Goal: Task Accomplishment & Management: Complete application form

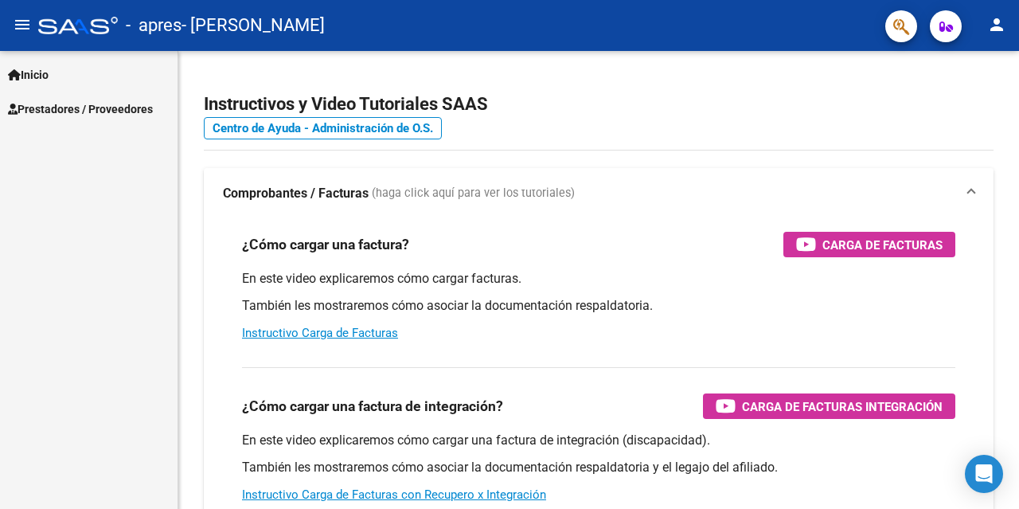
click at [46, 78] on span "Inicio" at bounding box center [28, 75] width 41 height 18
click at [38, 182] on span "Prestadores / Proveedores" at bounding box center [80, 178] width 145 height 18
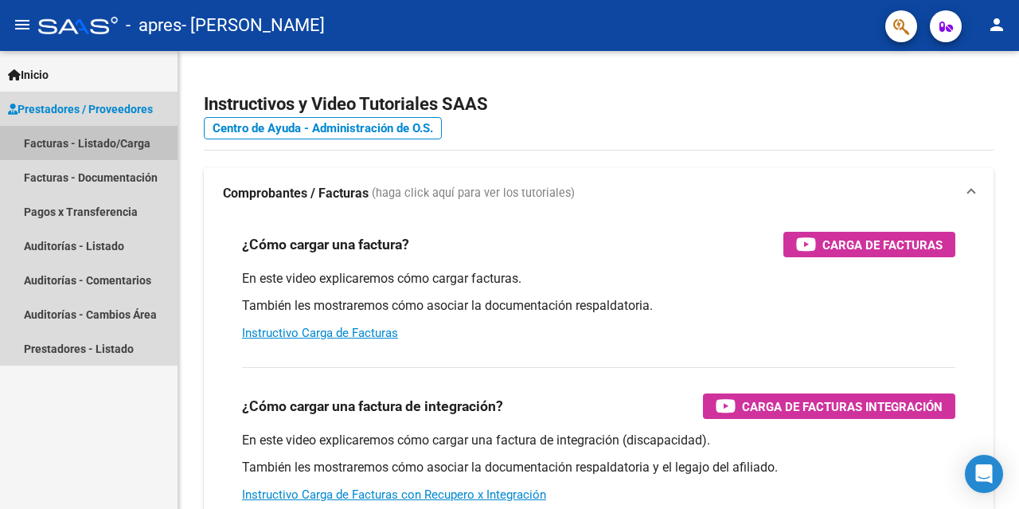
click at [52, 137] on link "Facturas - Listado/Carga" at bounding box center [89, 143] width 178 height 34
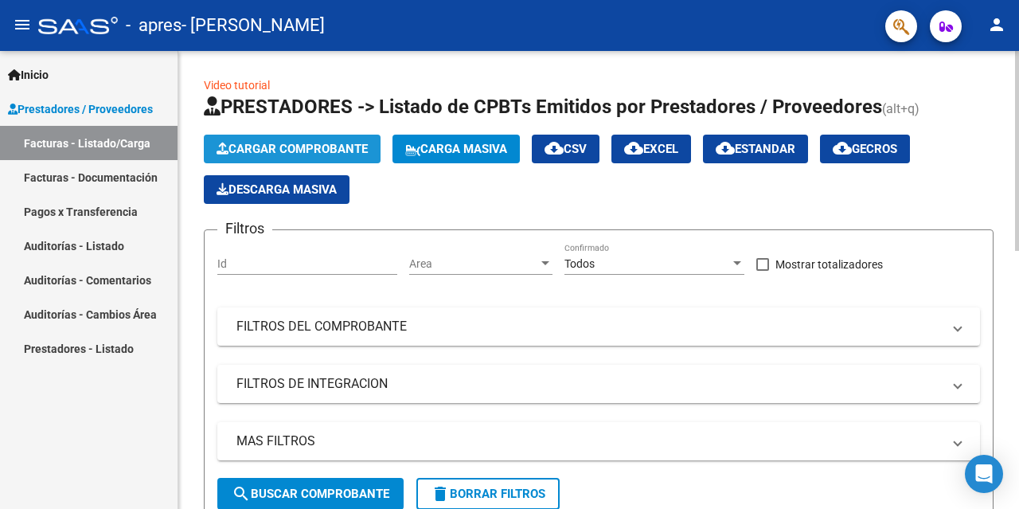
click at [338, 148] on span "Cargar Comprobante" at bounding box center [292, 149] width 151 height 14
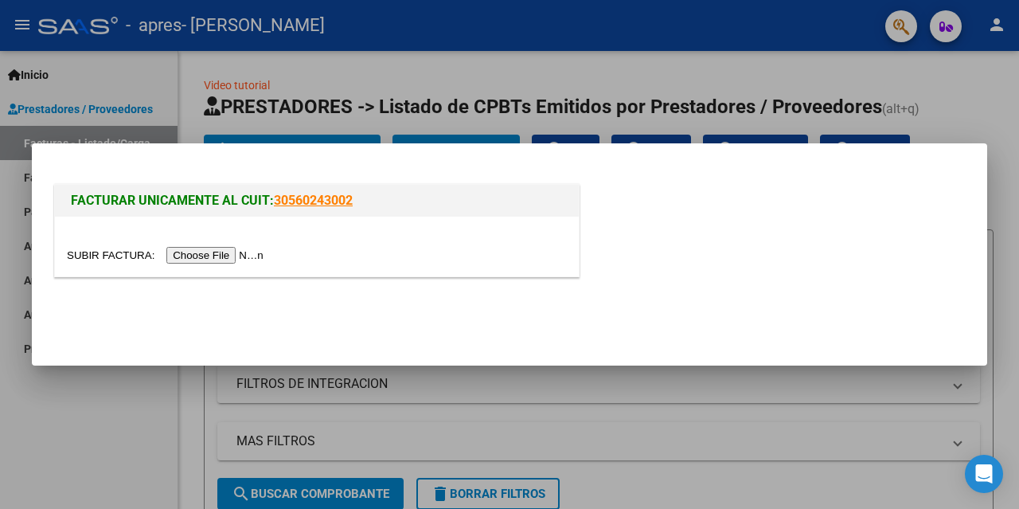
click at [206, 257] on input "file" at bounding box center [167, 255] width 201 height 17
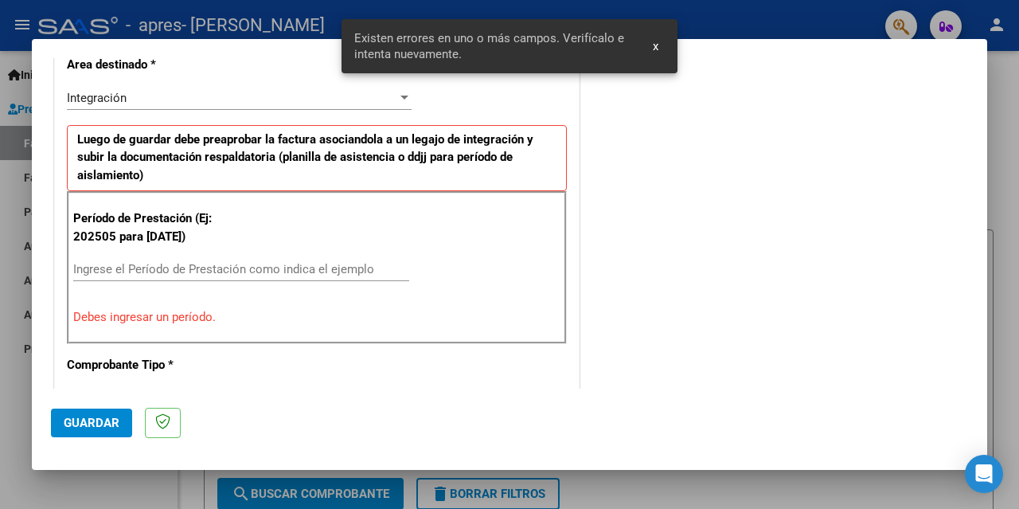
scroll to position [407, 0]
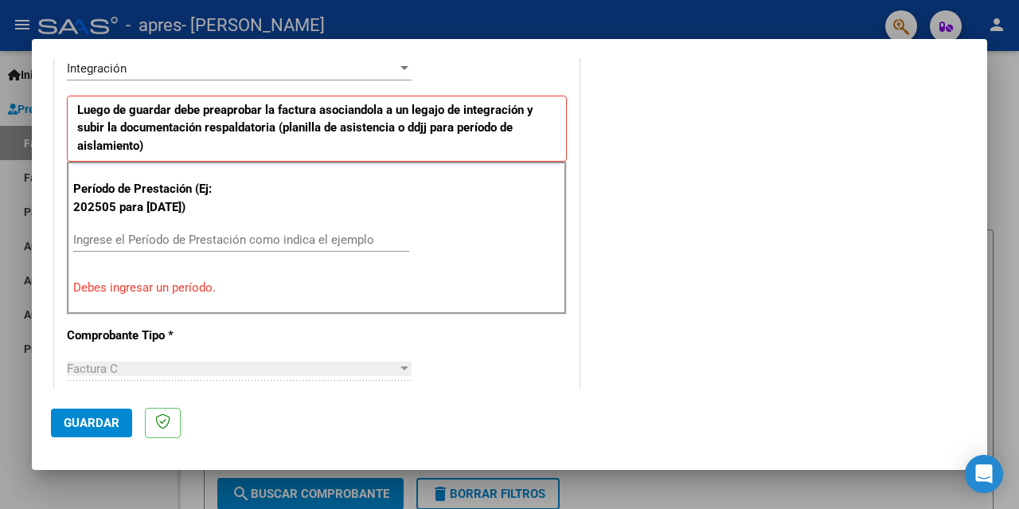
click at [158, 238] on input "Ingrese el Período de Prestación como indica el ejemplo" at bounding box center [241, 239] width 336 height 14
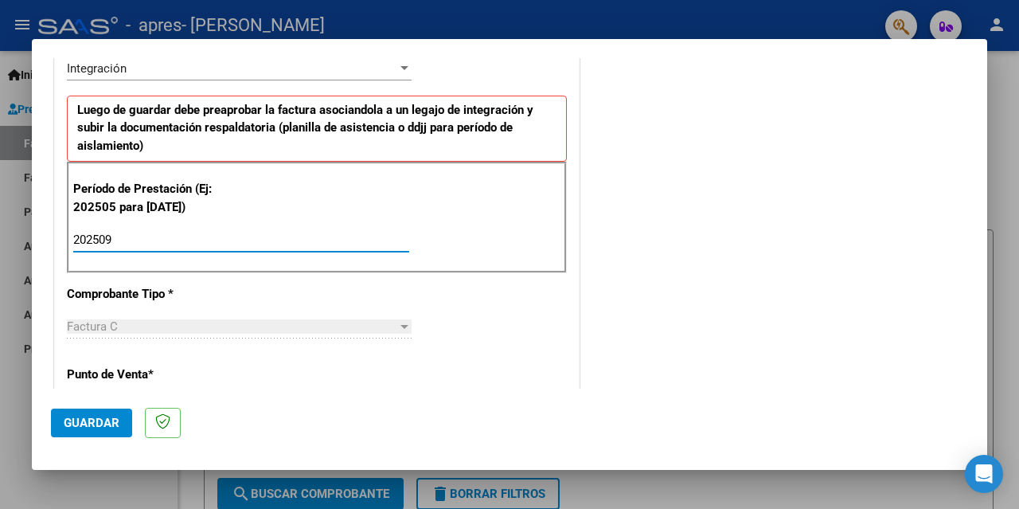
type input "202509"
click at [560, 231] on div "Período de Prestación (Ej: 202505 para [DATE]) 202509 Ingrese el Período de Pre…" at bounding box center [317, 217] width 500 height 111
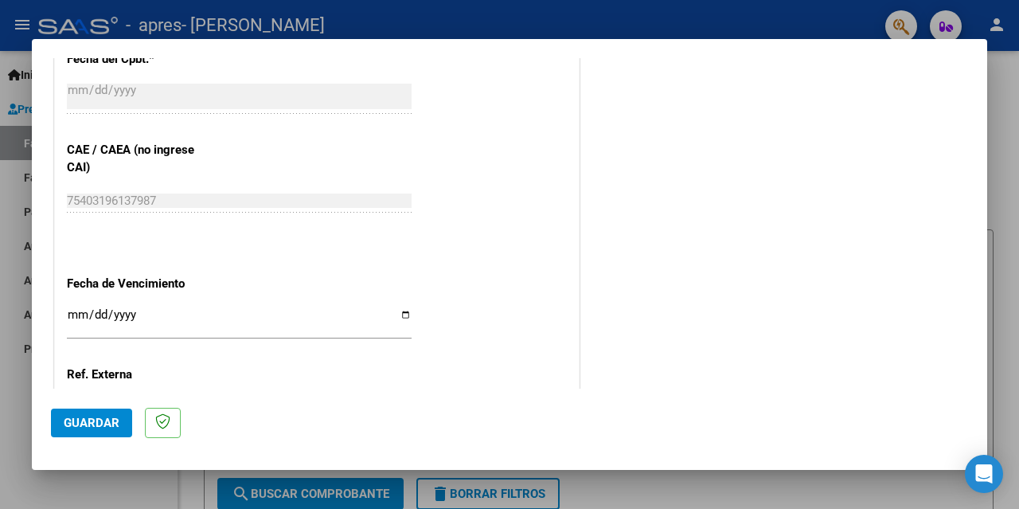
scroll to position [1107, 0]
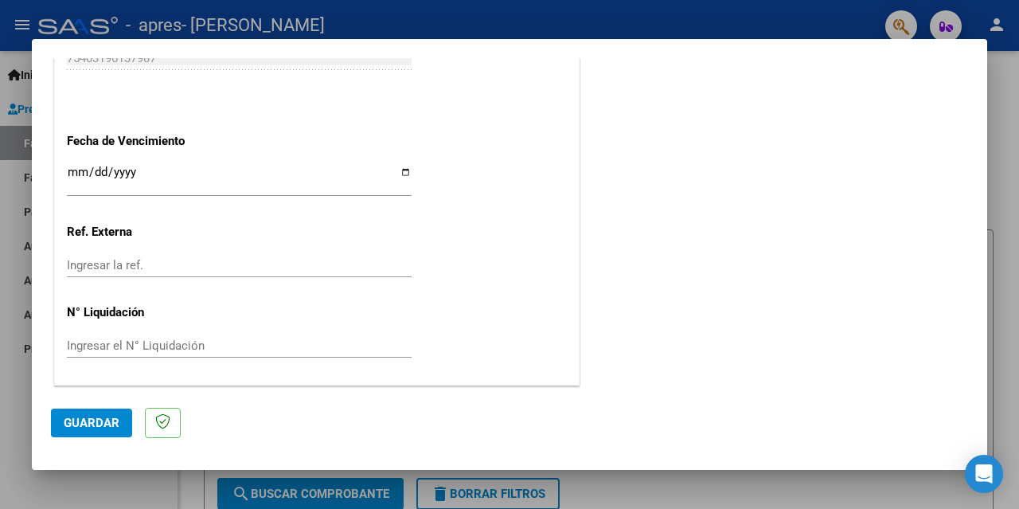
click at [97, 429] on span "Guardar" at bounding box center [92, 423] width 56 height 14
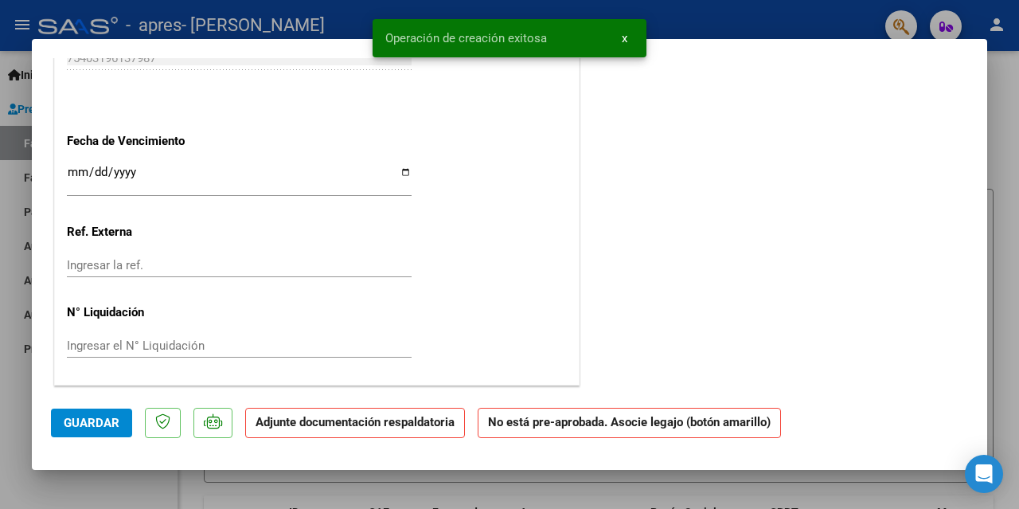
scroll to position [0, 0]
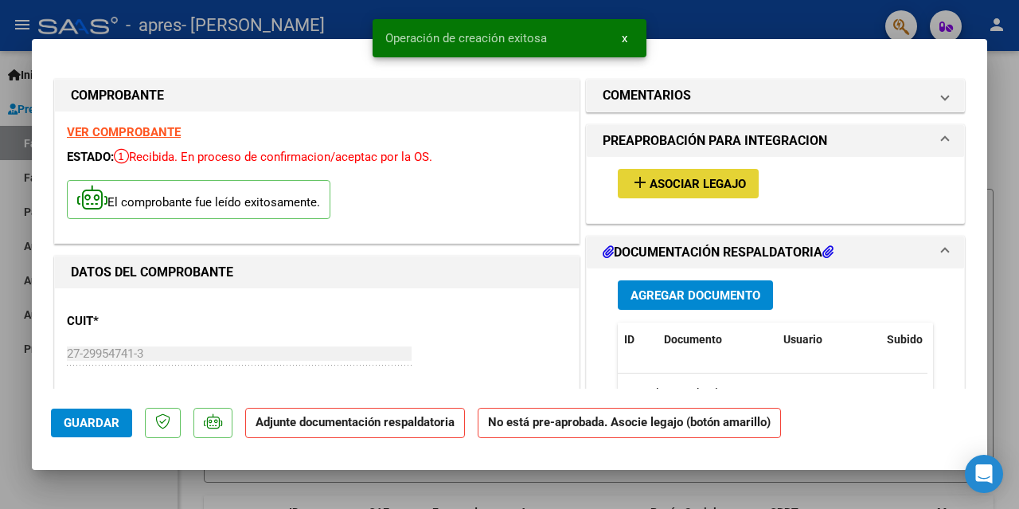
click at [687, 193] on button "add Asociar Legajo" at bounding box center [688, 183] width 141 height 29
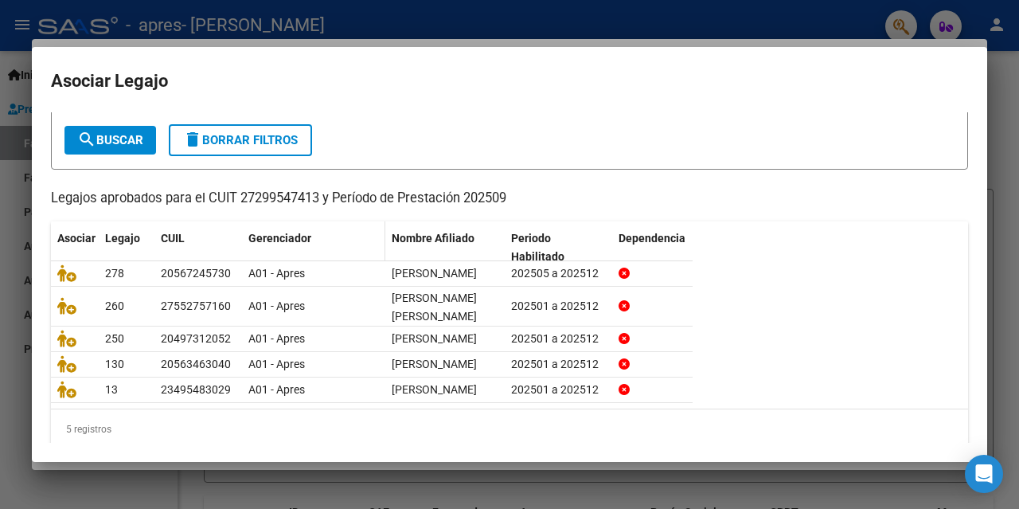
scroll to position [141, 0]
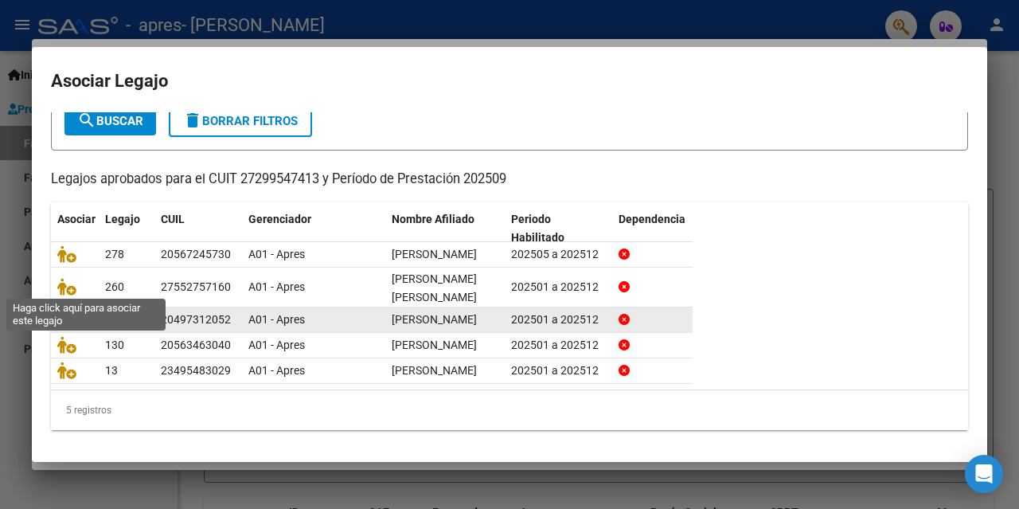
click at [67, 310] on icon at bounding box center [66, 319] width 19 height 18
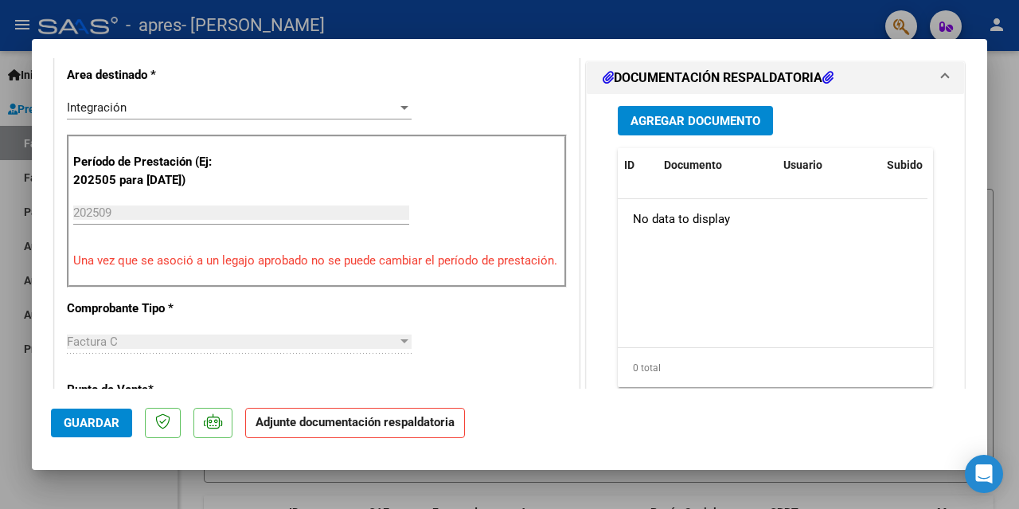
scroll to position [318, 0]
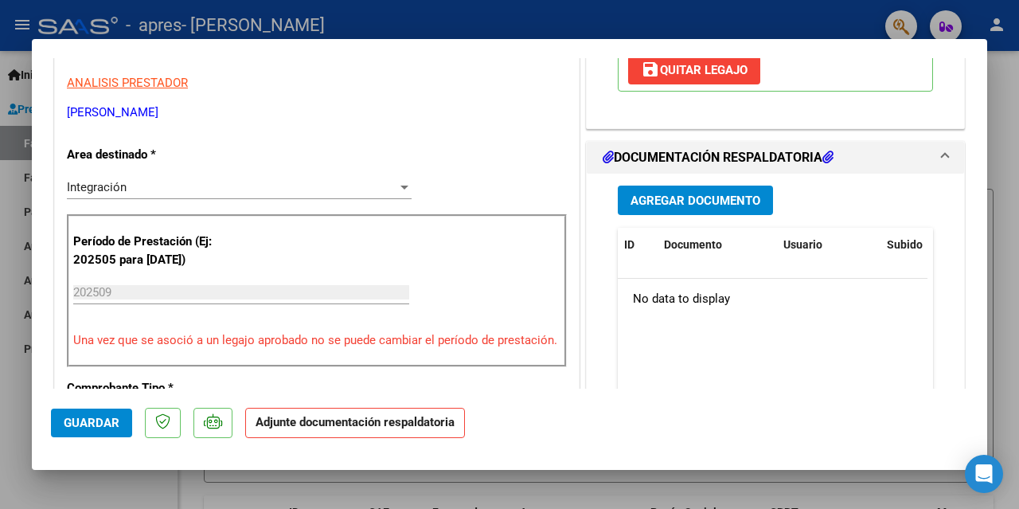
click at [678, 200] on span "Agregar Documento" at bounding box center [695, 200] width 130 height 14
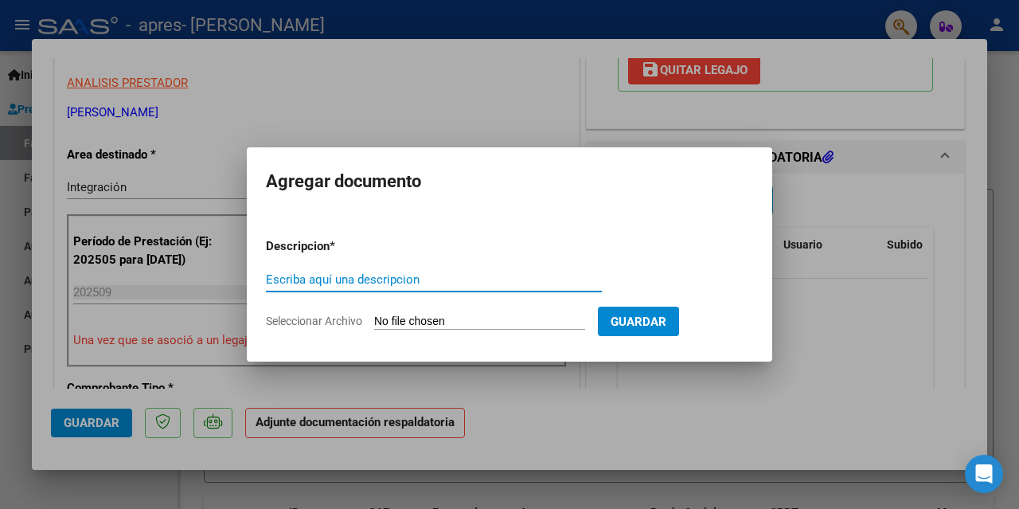
click at [400, 276] on input "Escriba aquí una descripcion" at bounding box center [434, 279] width 336 height 14
type input "Planilla de Asistencia [DATE]"
click at [477, 321] on input "Seleccionar Archivo" at bounding box center [479, 321] width 211 height 15
type input "C:\fakepath\[PERSON_NAME]- Planilla de asistencia [DATE].pdf"
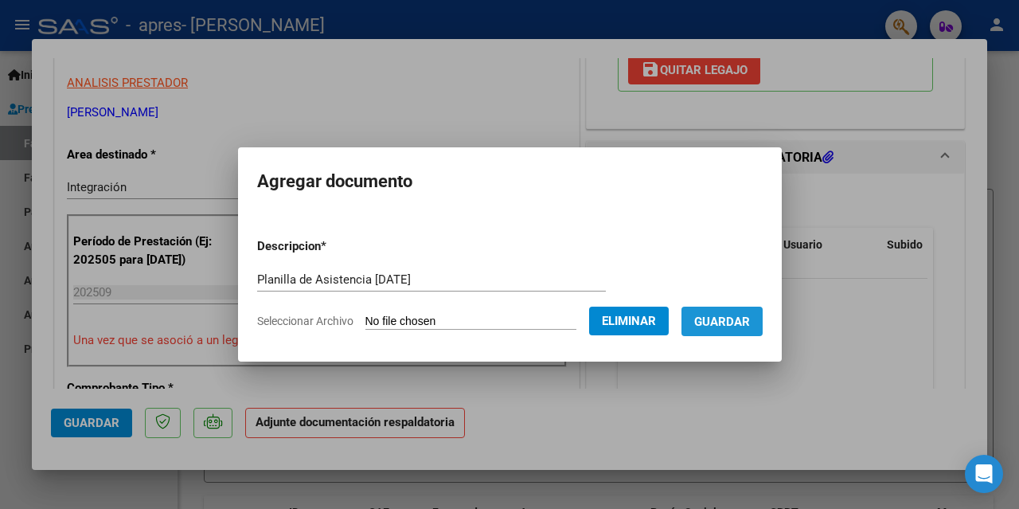
click at [754, 329] on button "Guardar" at bounding box center [721, 320] width 81 height 29
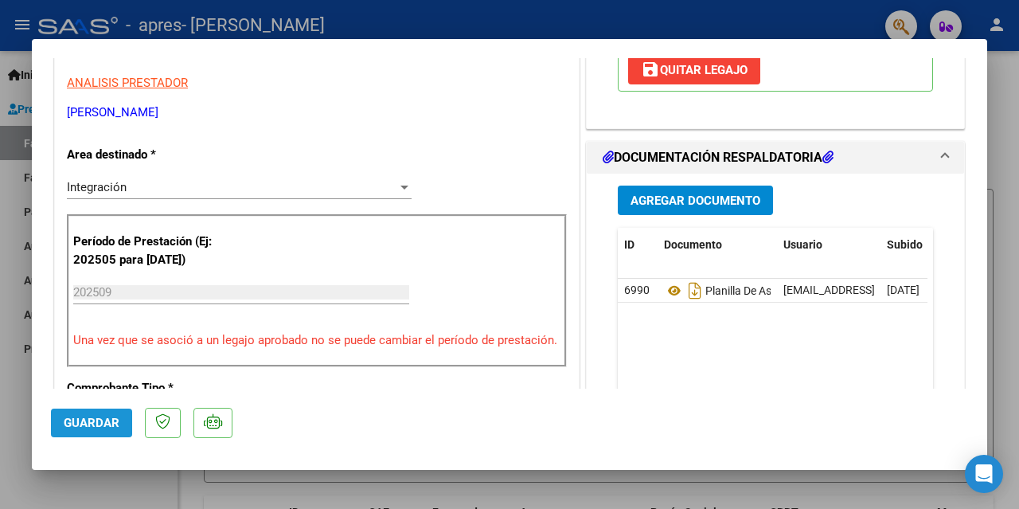
click at [72, 420] on span "Guardar" at bounding box center [92, 423] width 56 height 14
click at [78, 416] on span "Guardar" at bounding box center [92, 423] width 56 height 14
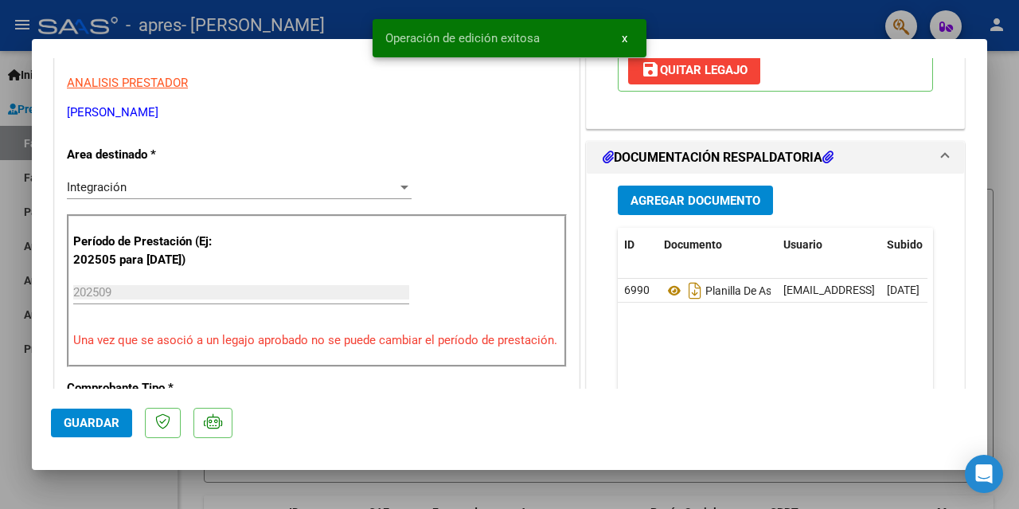
click at [17, 490] on div at bounding box center [509, 254] width 1019 height 509
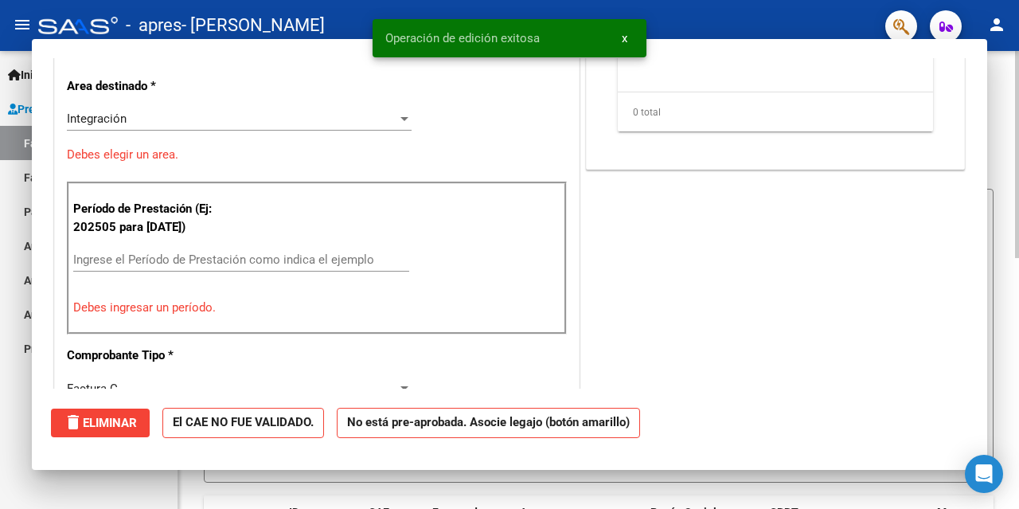
scroll to position [0, 0]
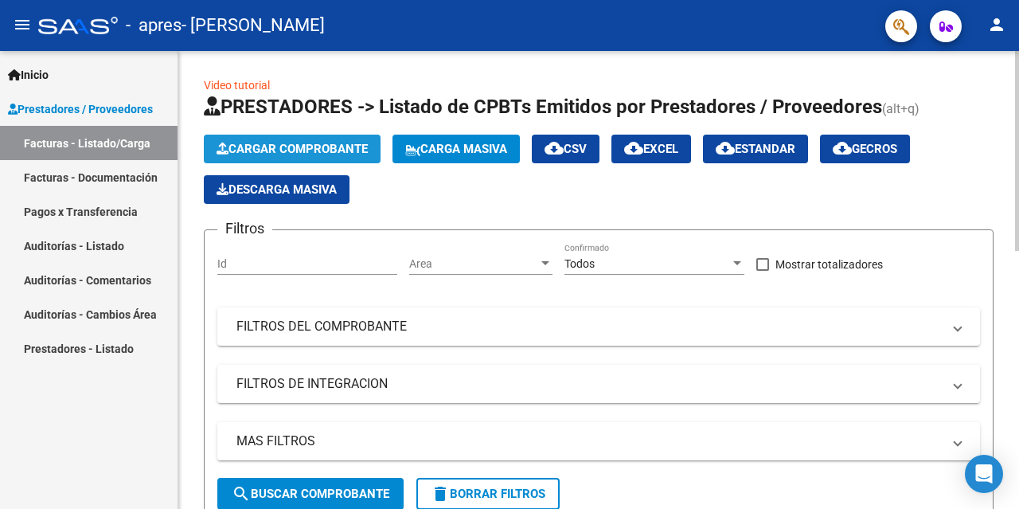
click at [283, 155] on span "Cargar Comprobante" at bounding box center [292, 149] width 151 height 14
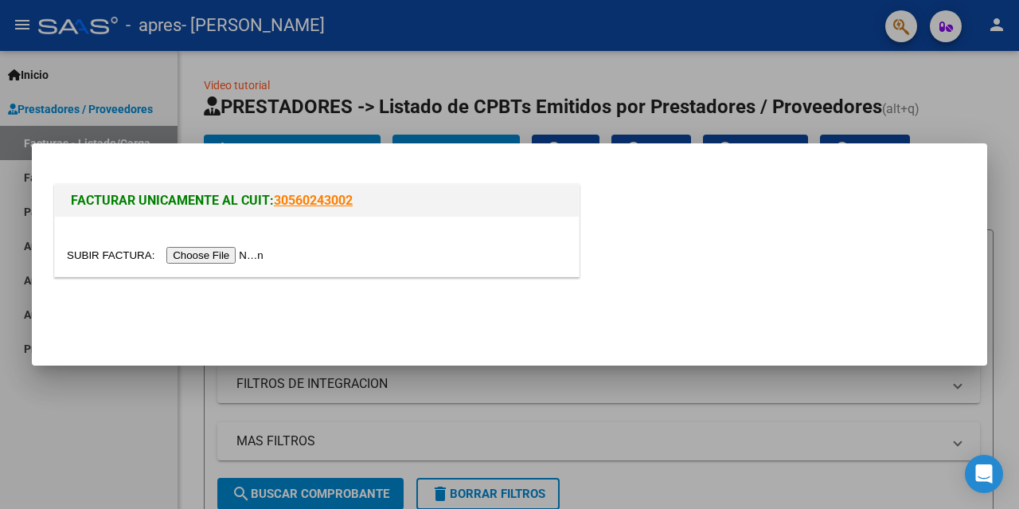
click at [240, 258] on input "file" at bounding box center [167, 255] width 201 height 17
click at [235, 260] on input "file" at bounding box center [167, 255] width 201 height 17
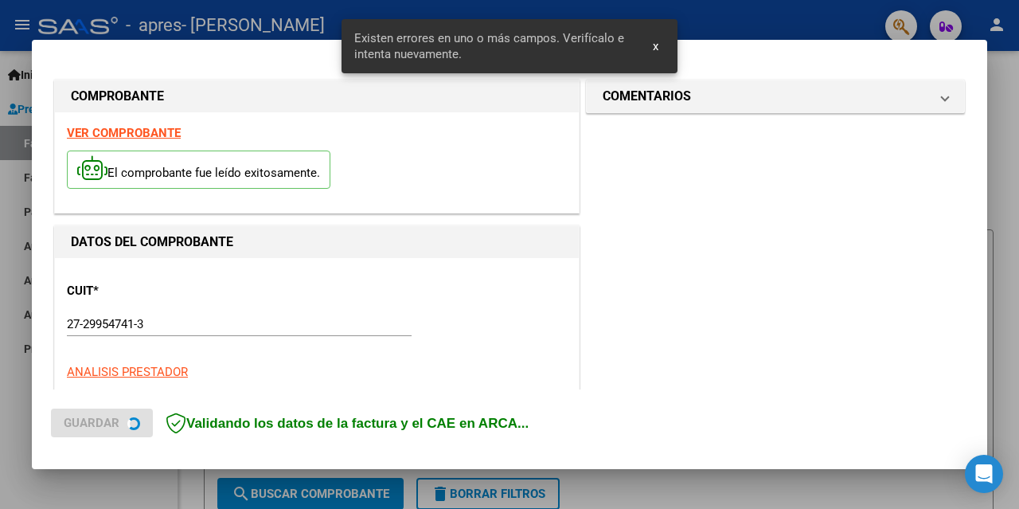
scroll to position [407, 0]
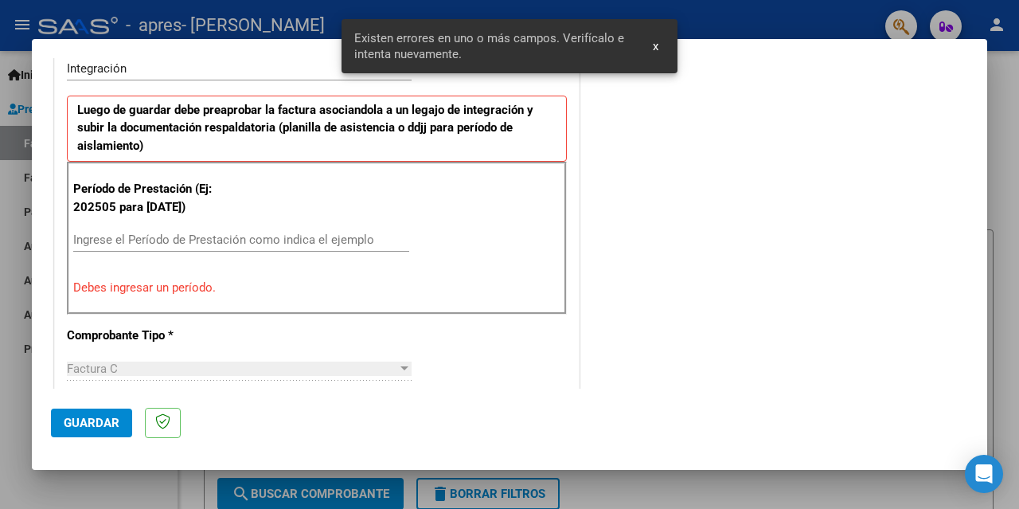
click at [96, 239] on input "Ingrese el Período de Prestación como indica el ejemplo" at bounding box center [241, 239] width 336 height 14
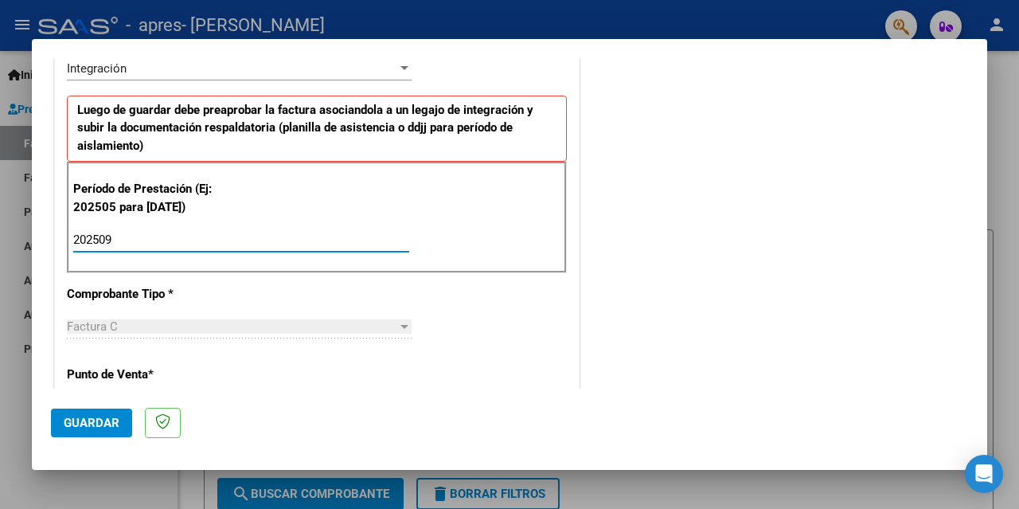
type input "202509"
click at [560, 328] on div "CUIT * 27-29954741-3 Ingresar CUIT ANALISIS PRESTADOR [PERSON_NAME] [PERSON_NAM…" at bounding box center [317, 467] width 524 height 1234
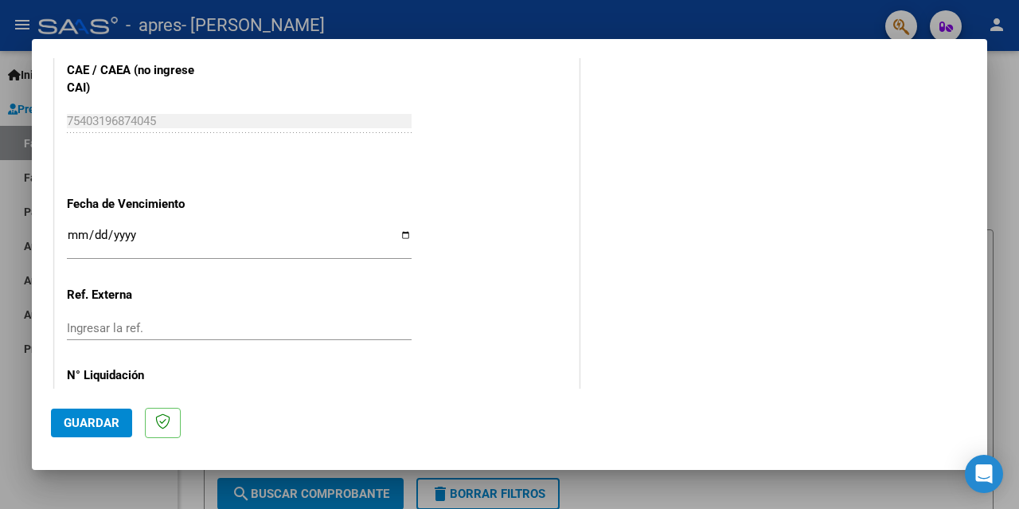
scroll to position [1107, 0]
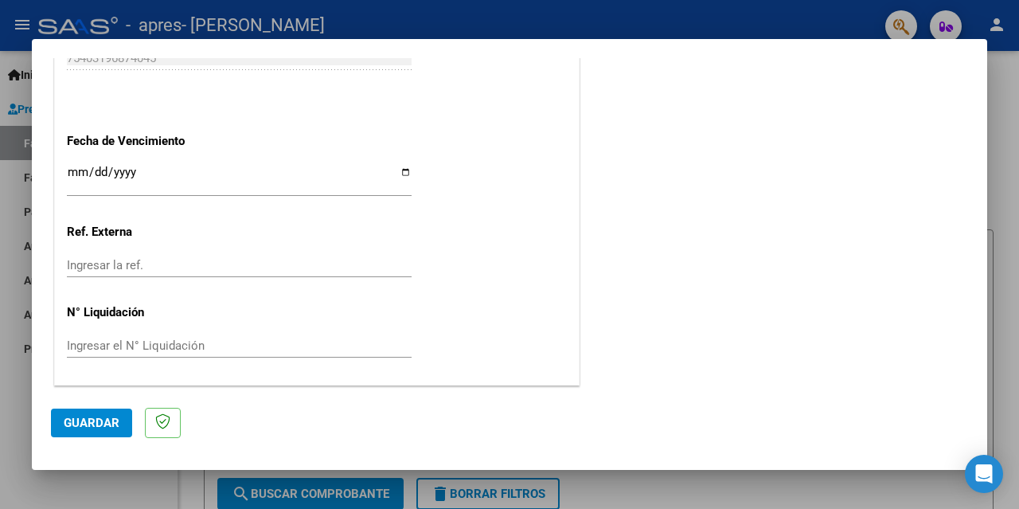
click at [76, 418] on span "Guardar" at bounding box center [92, 423] width 56 height 14
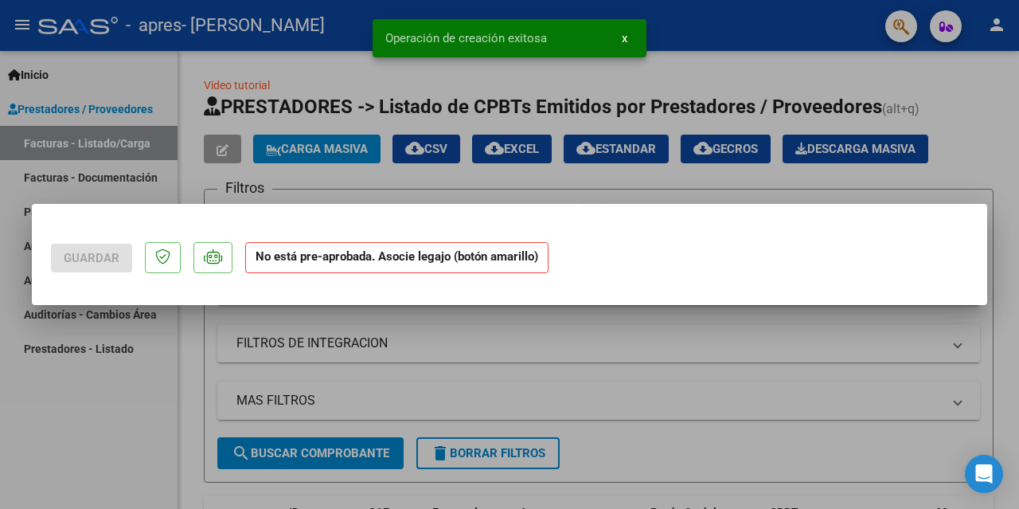
scroll to position [0, 0]
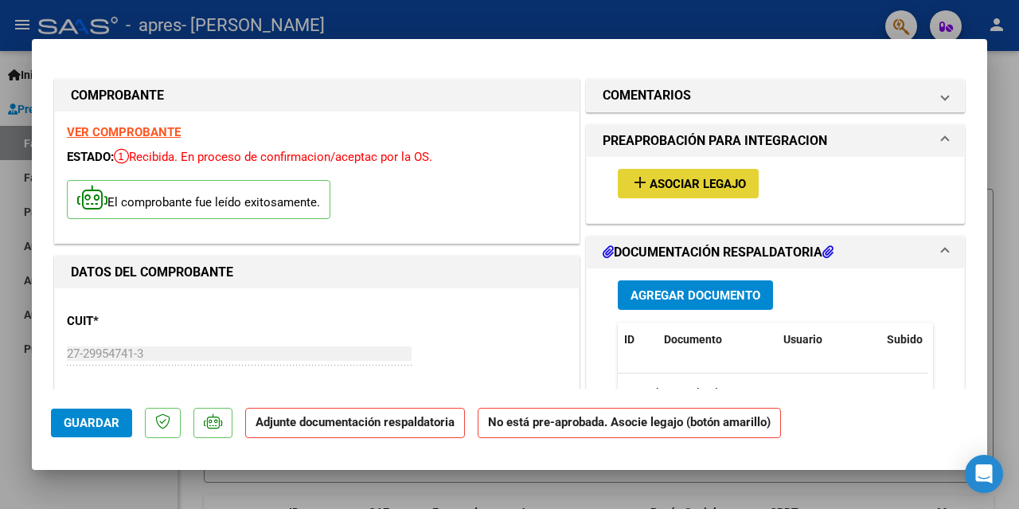
click at [685, 186] on span "Asociar Legajo" at bounding box center [698, 184] width 96 height 14
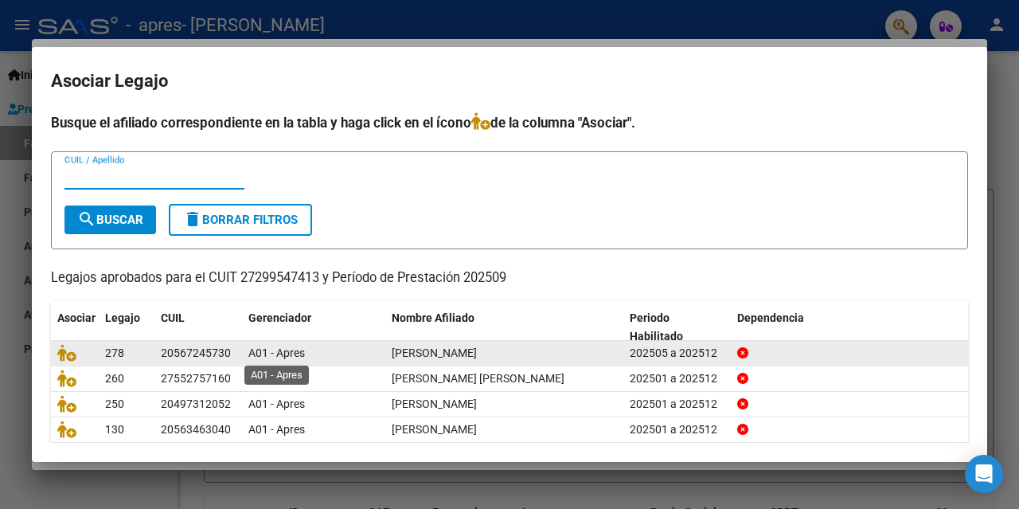
scroll to position [80, 0]
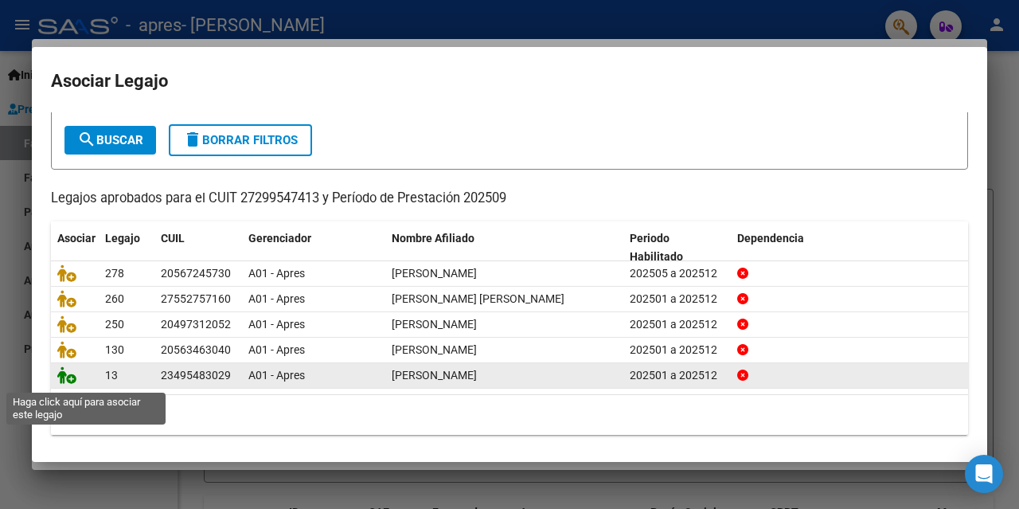
click at [72, 377] on icon at bounding box center [66, 375] width 19 height 18
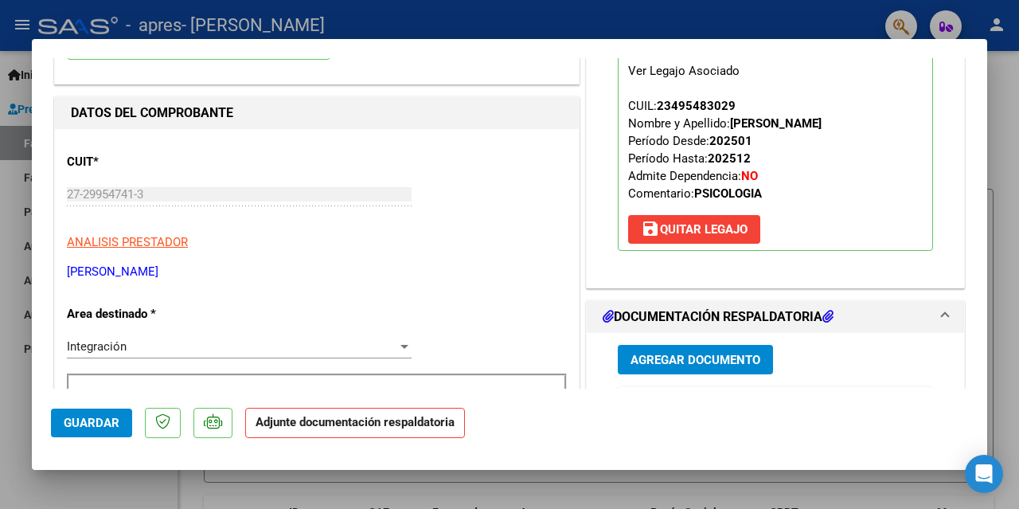
scroll to position [239, 0]
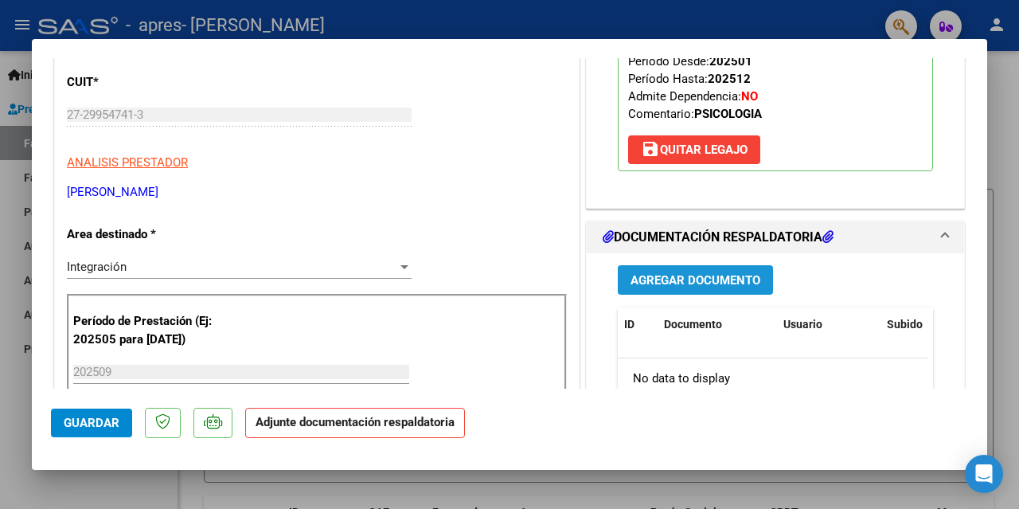
click at [685, 281] on span "Agregar Documento" at bounding box center [695, 280] width 130 height 14
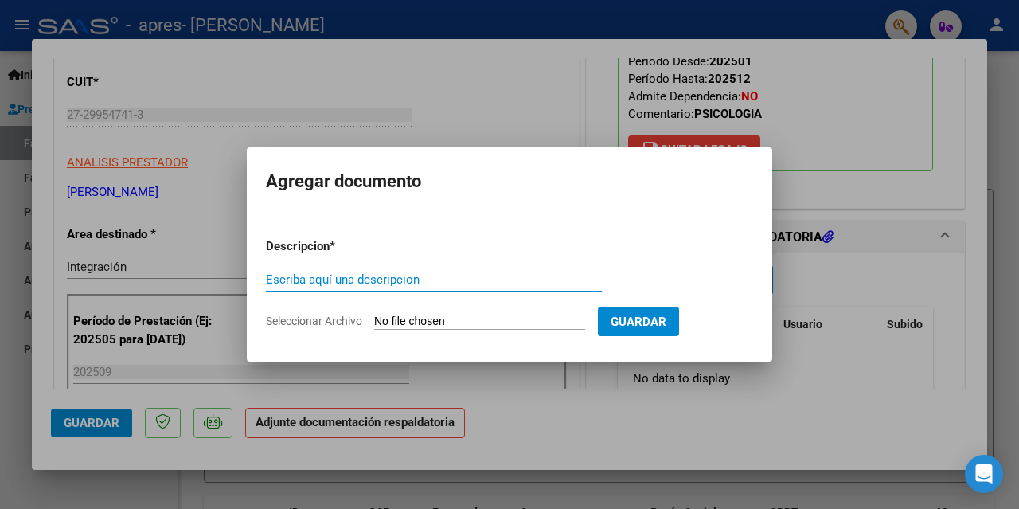
click at [325, 280] on input "Escriba aquí una descripcion" at bounding box center [434, 279] width 336 height 14
type input "Planilla de asistencia [DATE]"
click at [444, 317] on input "Seleccionar Archivo" at bounding box center [479, 321] width 211 height 15
type input "C:\fakepath\[PERSON_NAME]- Planilla de asistencia- Psicologia- Septiembre.pdf"
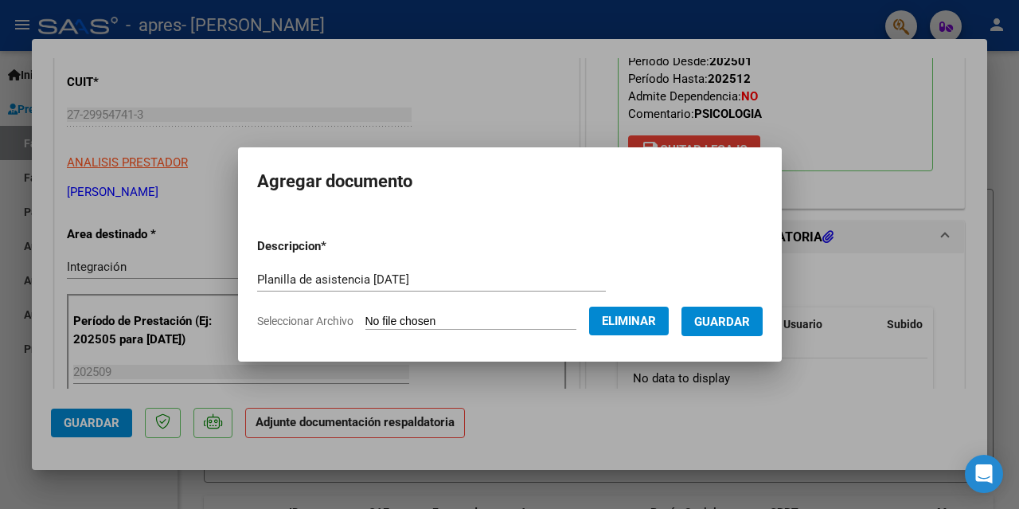
click at [744, 324] on span "Guardar" at bounding box center [722, 321] width 56 height 14
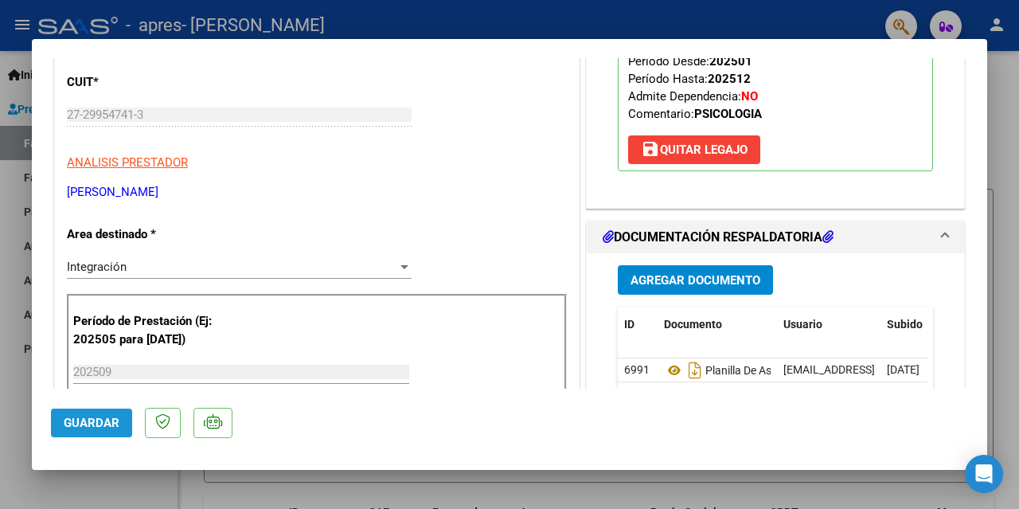
click at [94, 421] on span "Guardar" at bounding box center [92, 423] width 56 height 14
click at [50, 478] on div at bounding box center [509, 254] width 1019 height 509
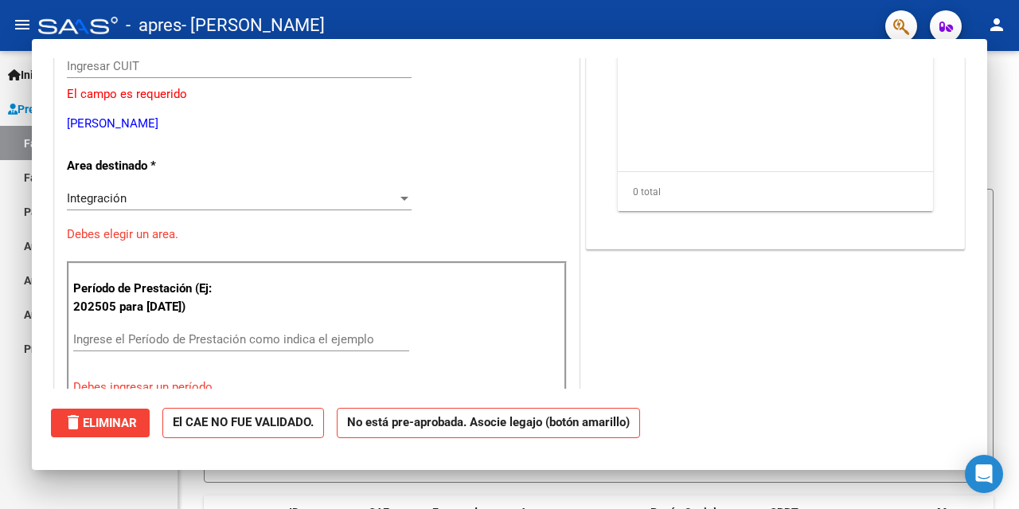
scroll to position [0, 0]
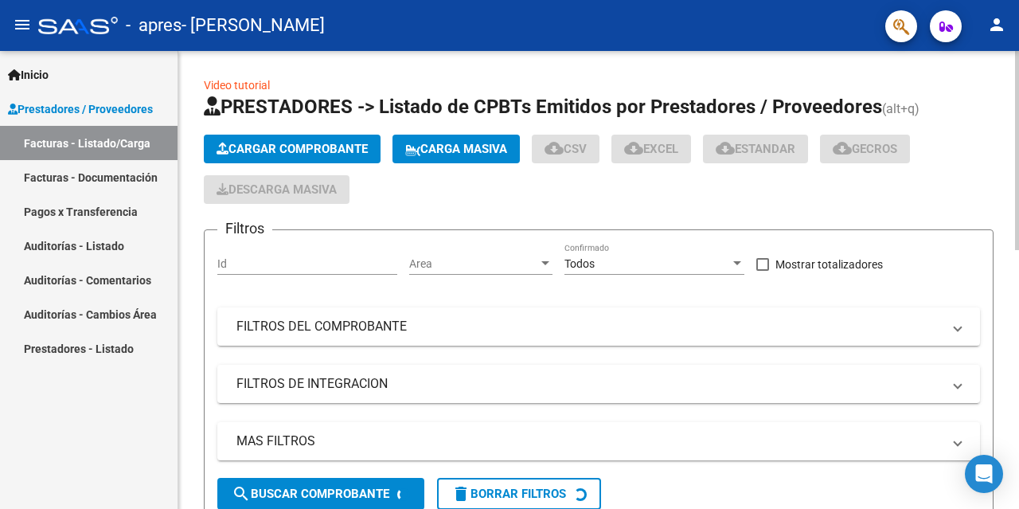
click at [263, 155] on span "Cargar Comprobante" at bounding box center [292, 149] width 151 height 14
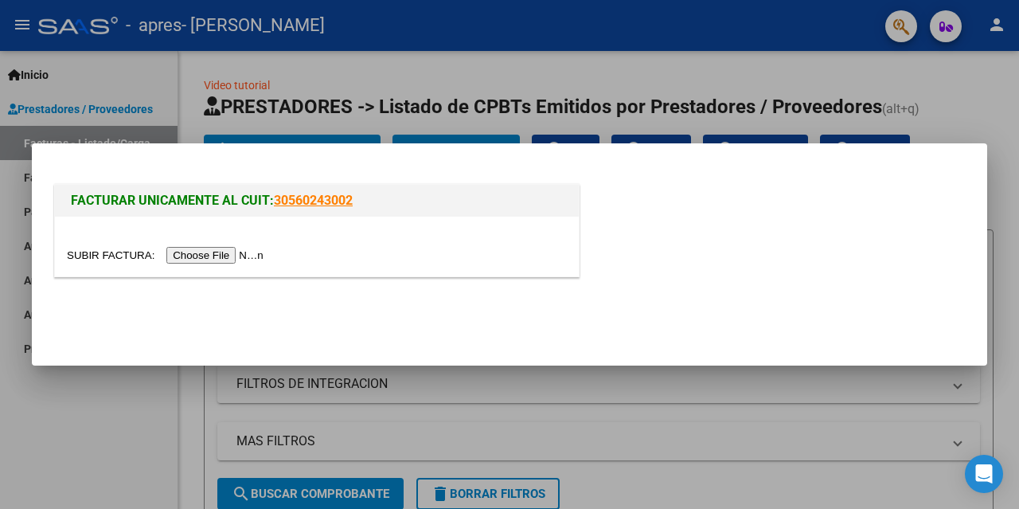
click at [220, 258] on input "file" at bounding box center [167, 255] width 201 height 17
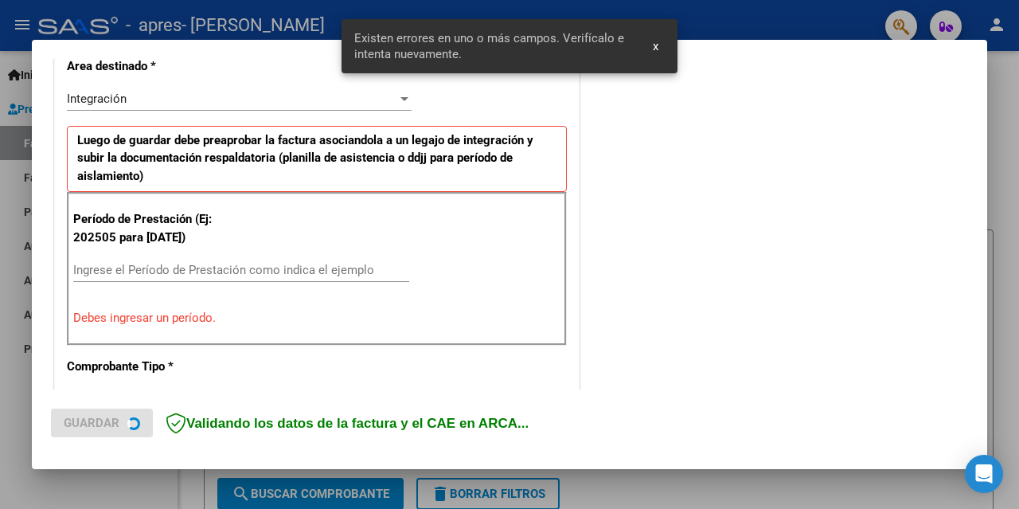
scroll to position [407, 0]
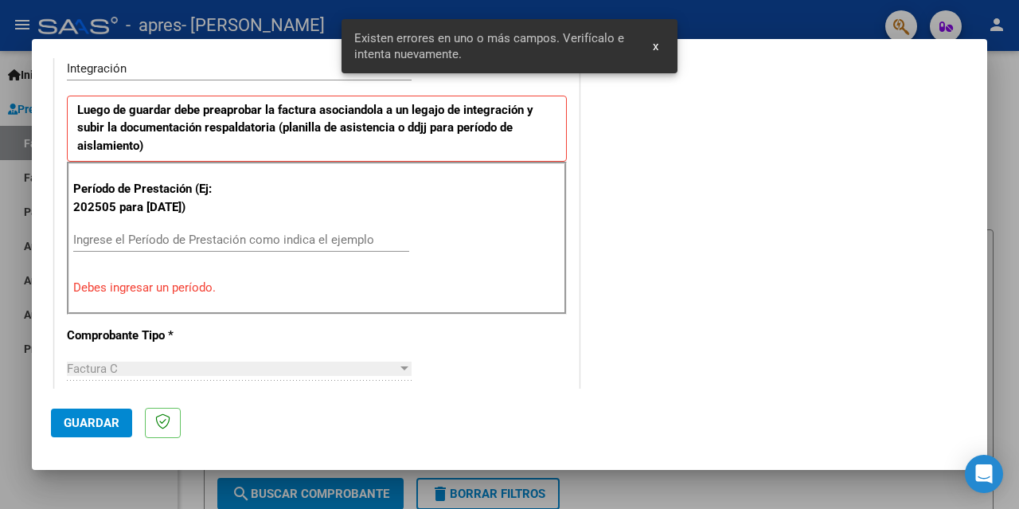
click at [160, 242] on input "Ingrese el Período de Prestación como indica el ejemplo" at bounding box center [241, 239] width 336 height 14
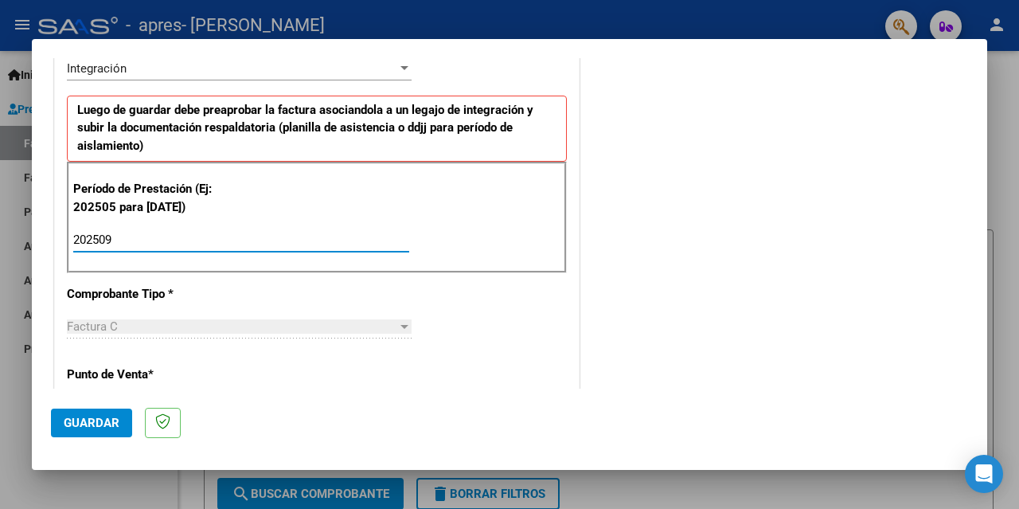
type input "202509"
click at [555, 309] on div "CUIT * 27-29954741-3 Ingresar CUIT ANALISIS PRESTADOR [PERSON_NAME] [PERSON_NAM…" at bounding box center [317, 467] width 524 height 1234
click at [87, 425] on span "Guardar" at bounding box center [92, 423] width 56 height 14
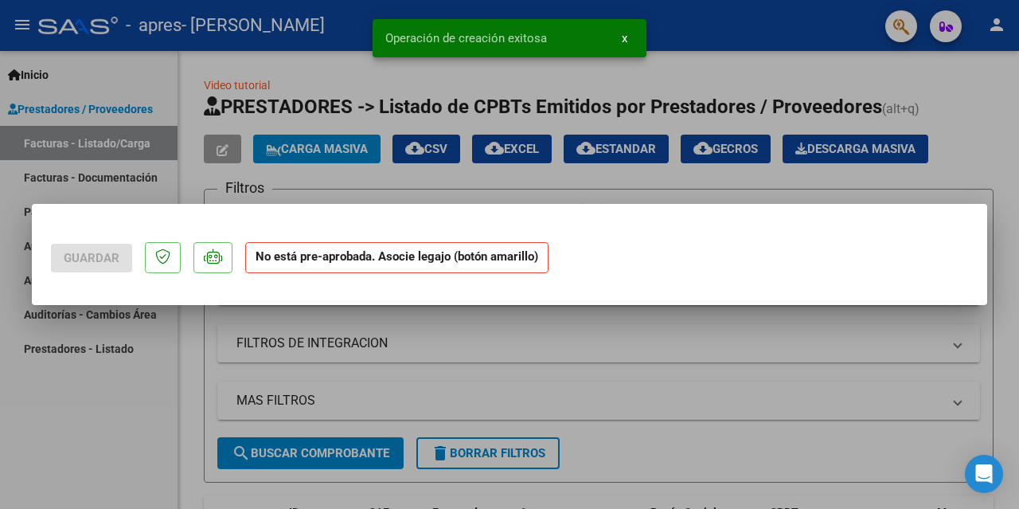
scroll to position [0, 0]
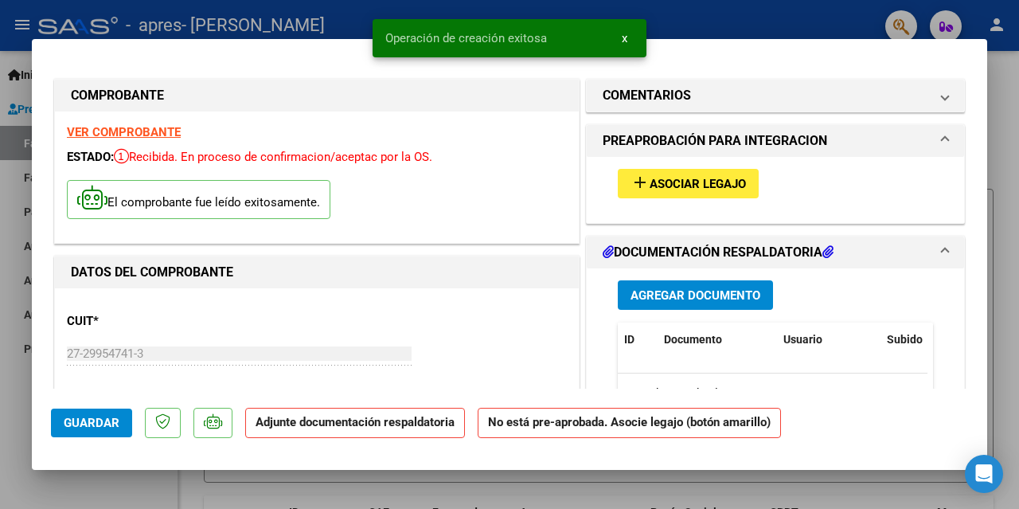
click at [674, 185] on span "Asociar Legajo" at bounding box center [698, 184] width 96 height 14
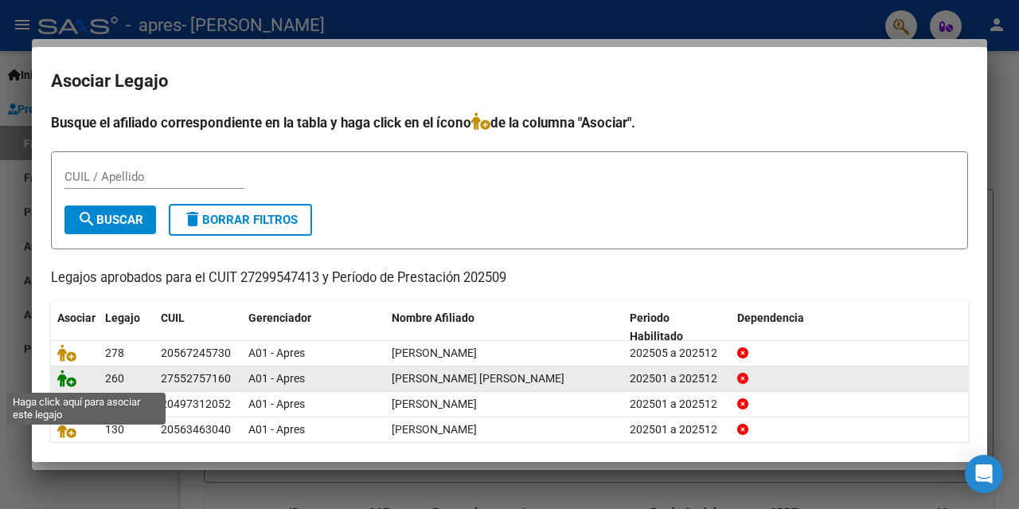
click at [68, 377] on icon at bounding box center [66, 378] width 19 height 18
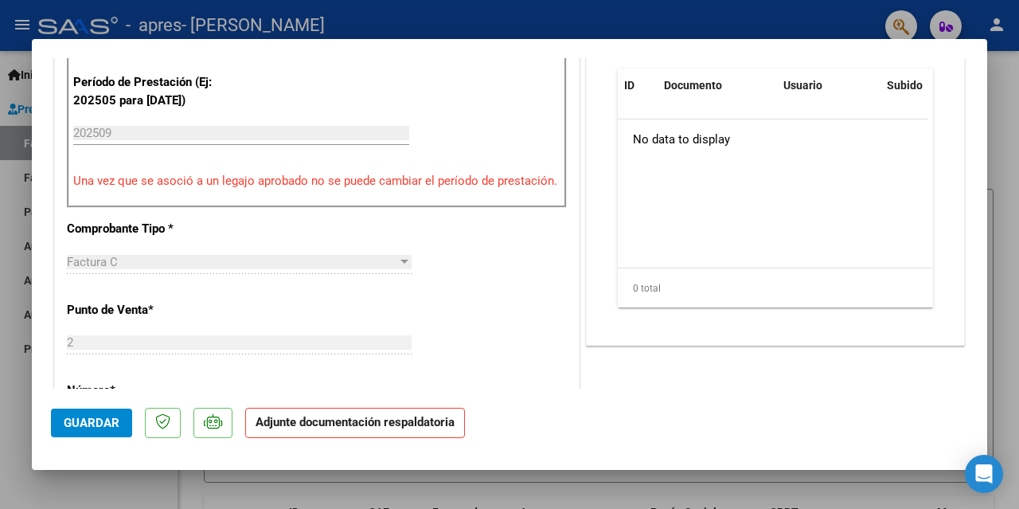
scroll to position [318, 0]
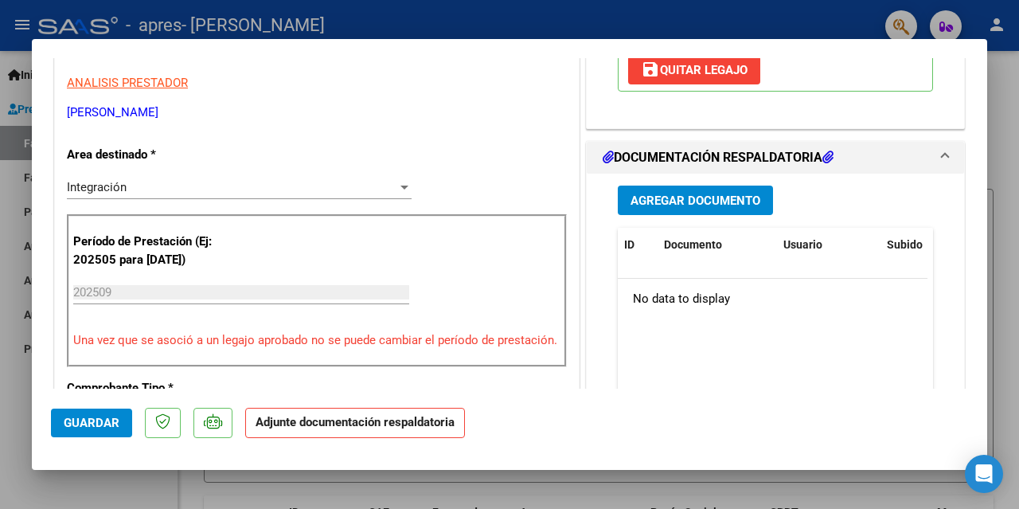
click at [667, 207] on span "Agregar Documento" at bounding box center [695, 200] width 130 height 14
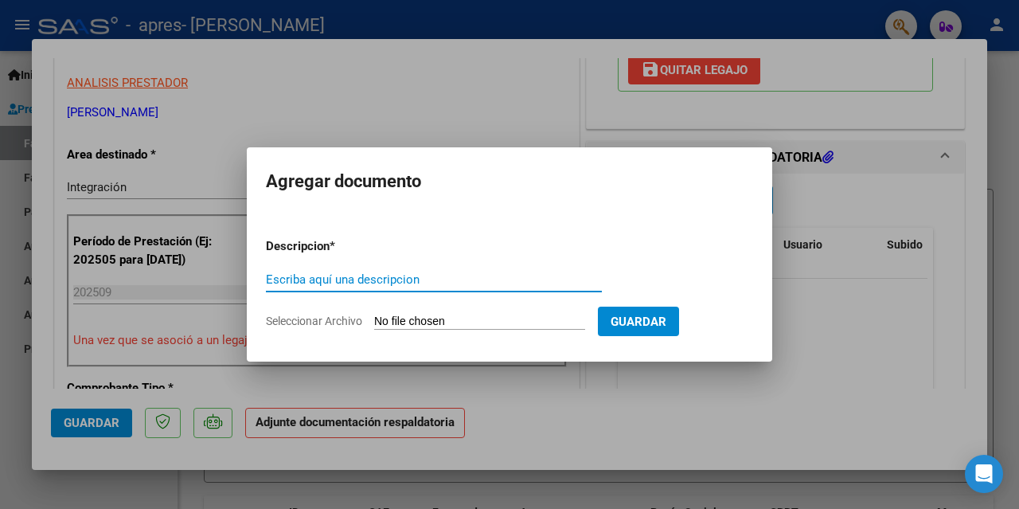
click at [393, 275] on input "Escriba aquí una descripcion" at bounding box center [434, 279] width 336 height 14
type input "Planilla de asistencia [DATE]"
click at [418, 330] on form "Descripcion * Planilla de asistencia [DATE] Escriba aquí una descripcion Selecc…" at bounding box center [509, 283] width 487 height 116
click at [416, 317] on input "Seleccionar Archivo" at bounding box center [479, 321] width 211 height 15
type input "C:\fakepath\[PERSON_NAME] - Planilla de asistencia - Psicologia - Septiembre.pdf"
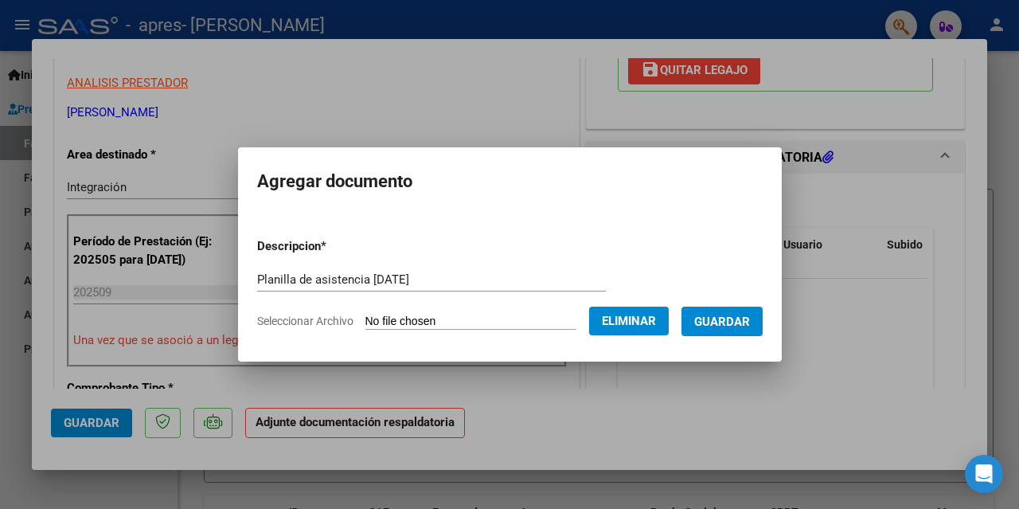
click at [735, 324] on span "Guardar" at bounding box center [722, 321] width 56 height 14
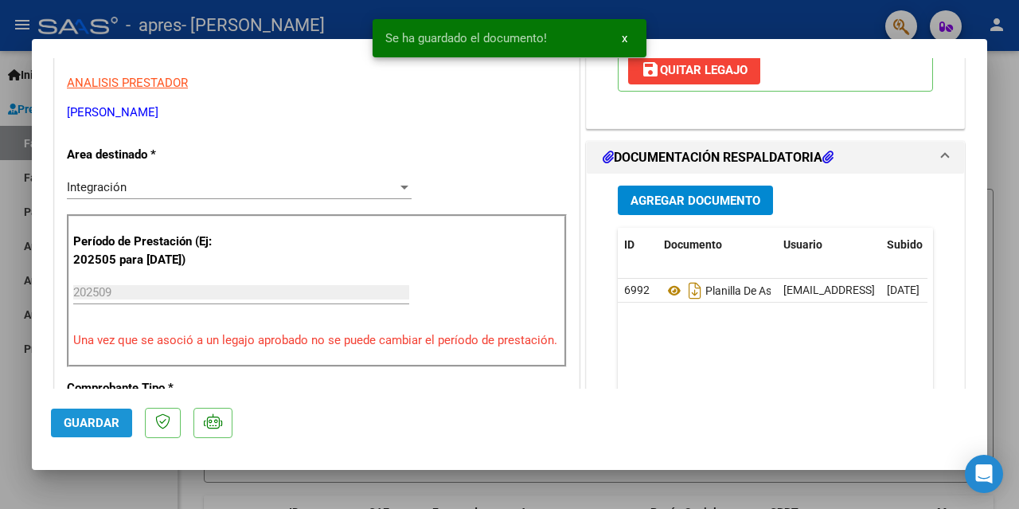
click at [84, 429] on span "Guardar" at bounding box center [92, 423] width 56 height 14
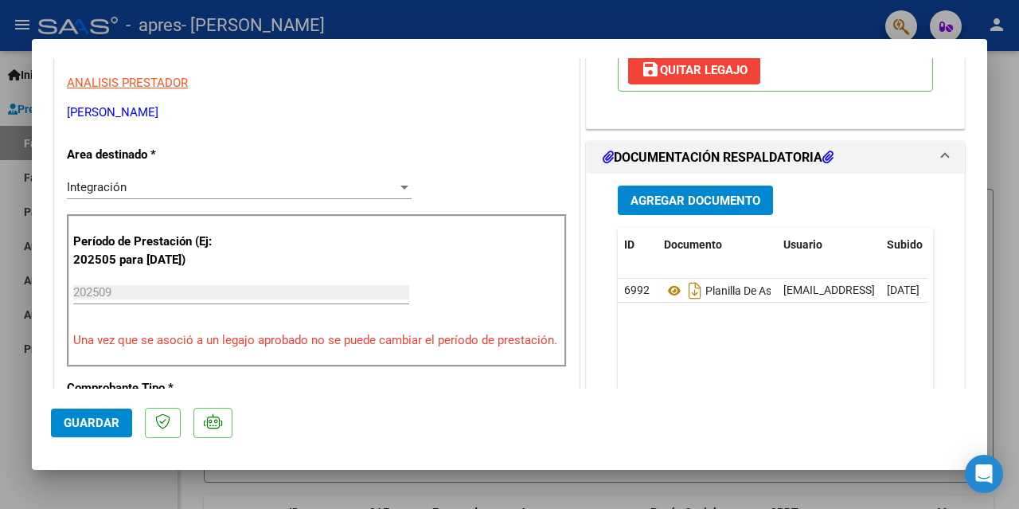
click at [44, 493] on div at bounding box center [509, 254] width 1019 height 509
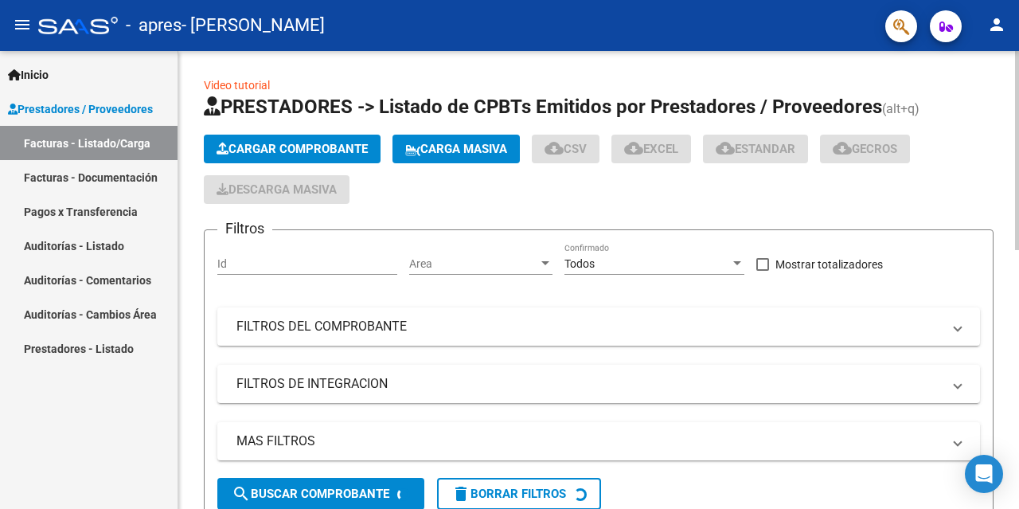
click at [270, 150] on span "Cargar Comprobante" at bounding box center [292, 149] width 151 height 14
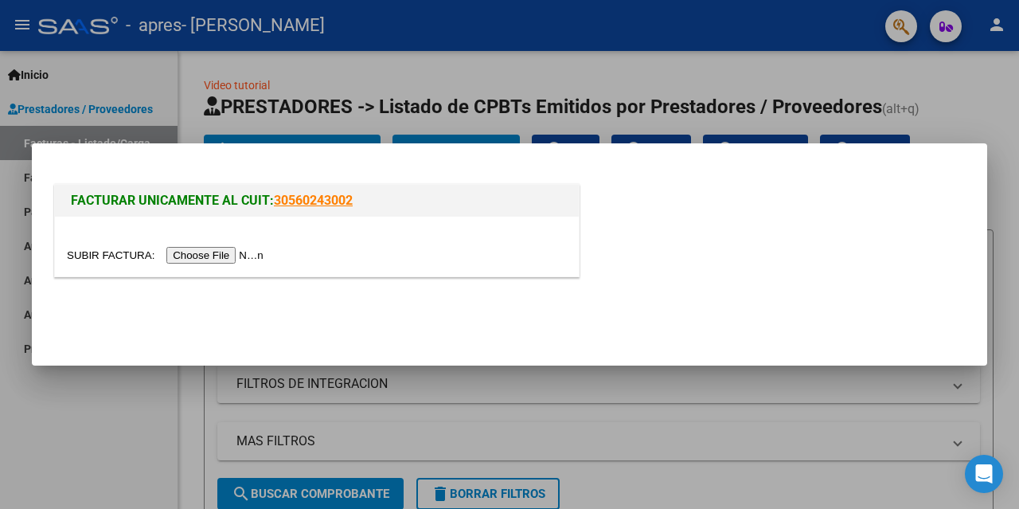
click at [219, 252] on input "file" at bounding box center [167, 255] width 201 height 17
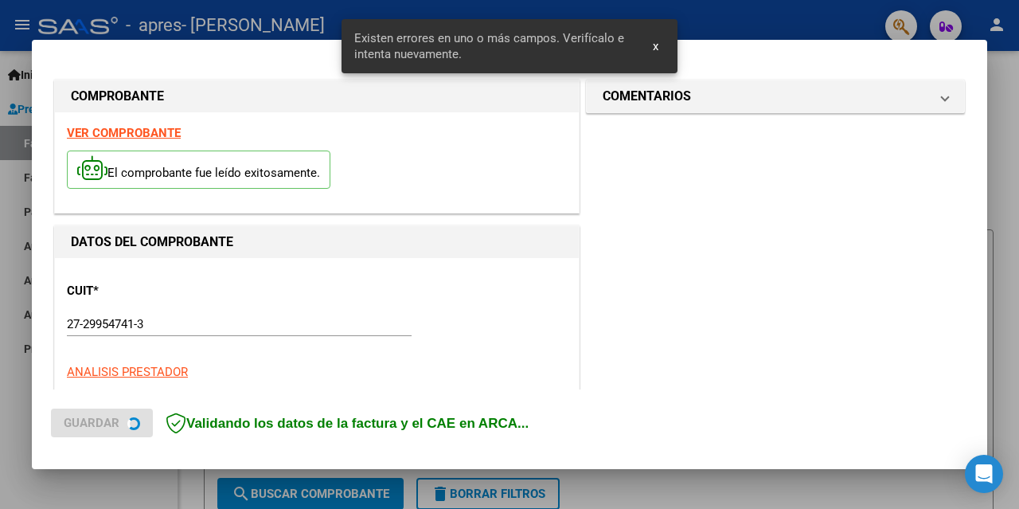
scroll to position [407, 0]
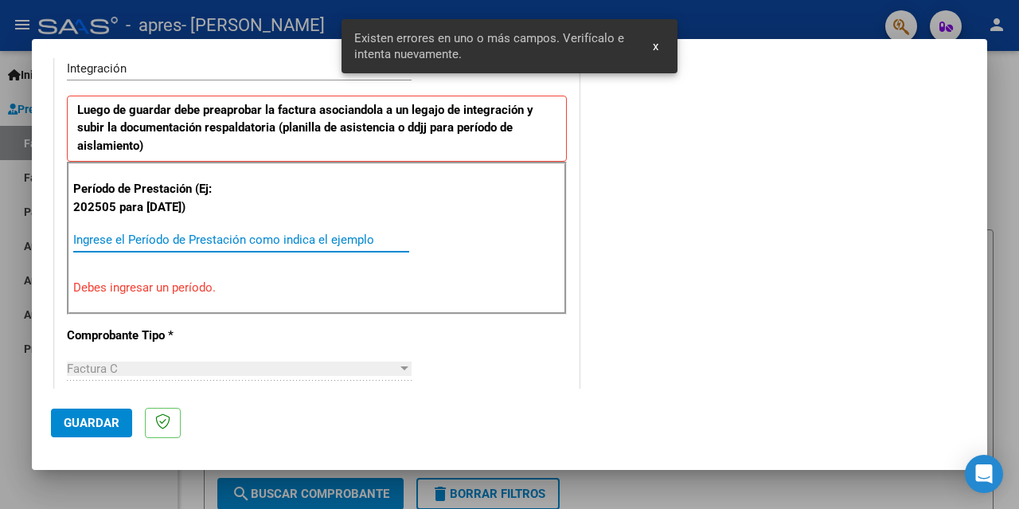
click at [154, 240] on input "Ingrese el Período de Prestación como indica el ejemplo" at bounding box center [241, 239] width 336 height 14
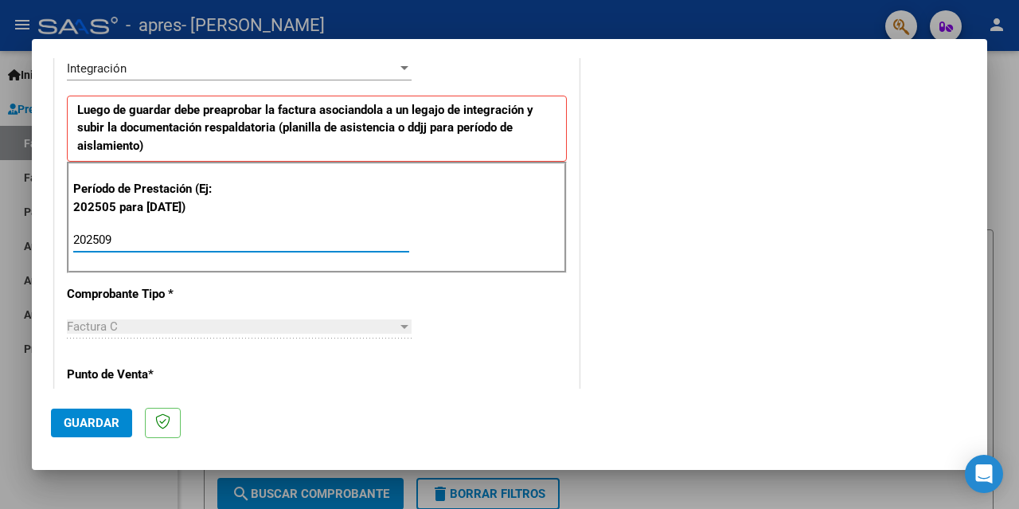
type input "202509"
click at [564, 302] on div "CUIT * 27-29954741-3 Ingresar CUIT ANALISIS PRESTADOR [PERSON_NAME] [PERSON_NAM…" at bounding box center [317, 467] width 524 height 1234
drag, startPoint x: 88, startPoint y: 430, endPoint x: 108, endPoint y: 421, distance: 21.7
click at [88, 431] on button "Guardar" at bounding box center [91, 422] width 81 height 29
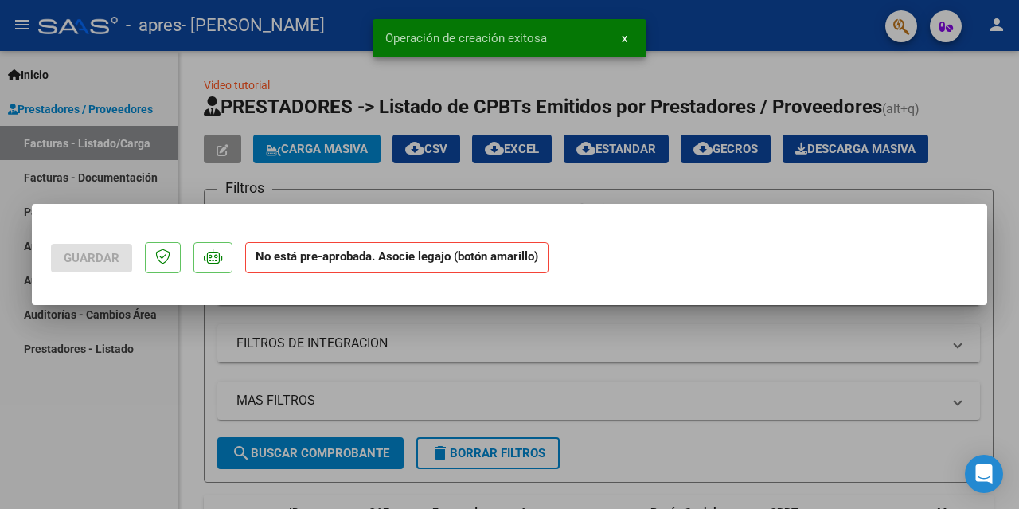
scroll to position [0, 0]
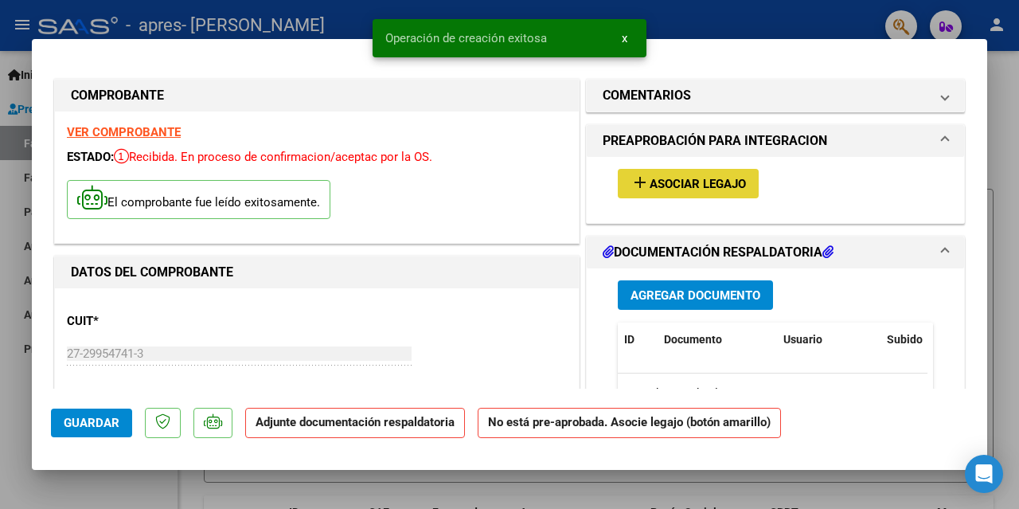
click at [688, 185] on span "Asociar Legajo" at bounding box center [698, 184] width 96 height 14
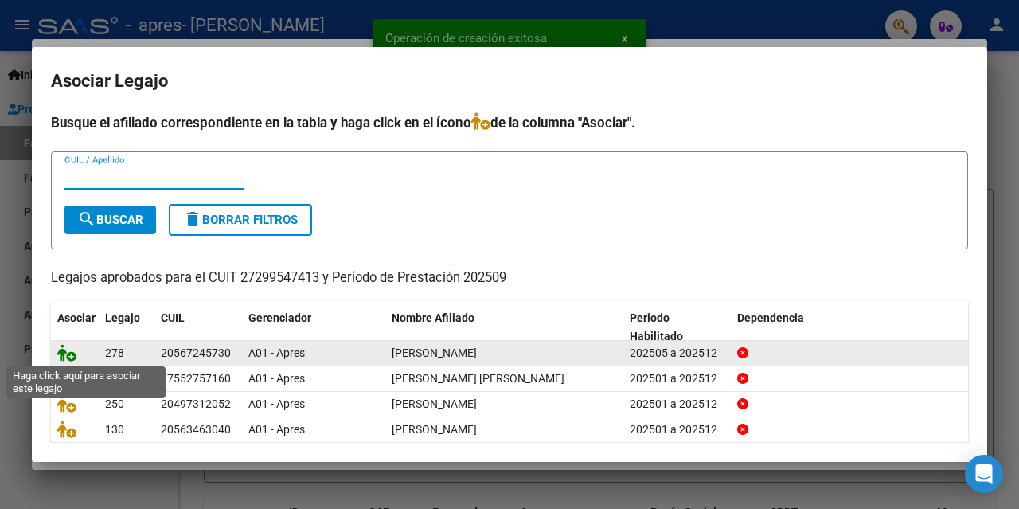
click at [66, 356] on icon at bounding box center [66, 353] width 19 height 18
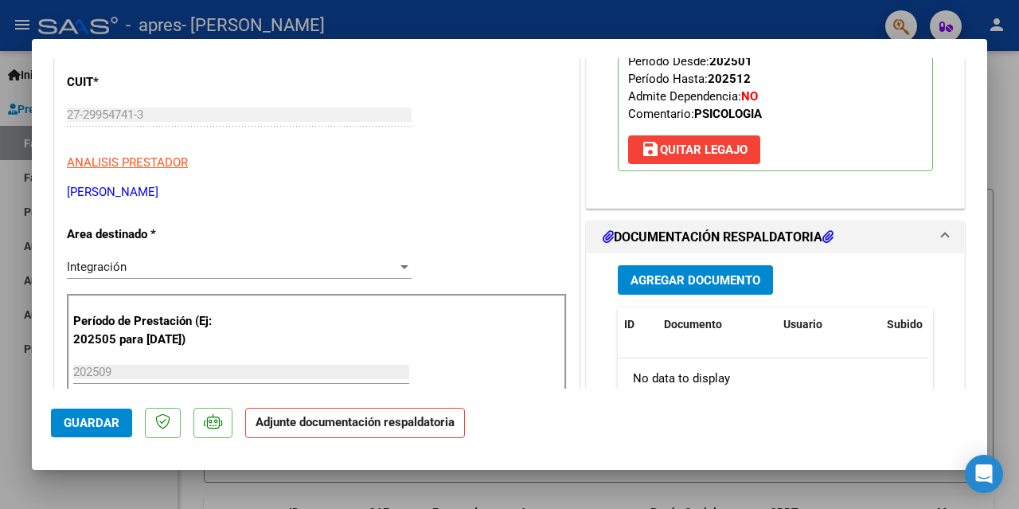
scroll to position [318, 0]
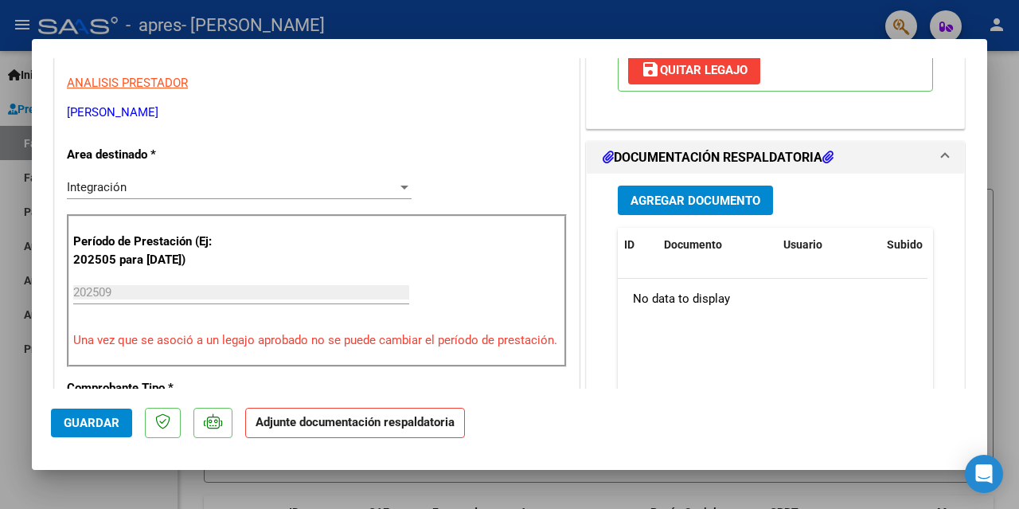
click at [679, 200] on span "Agregar Documento" at bounding box center [695, 200] width 130 height 14
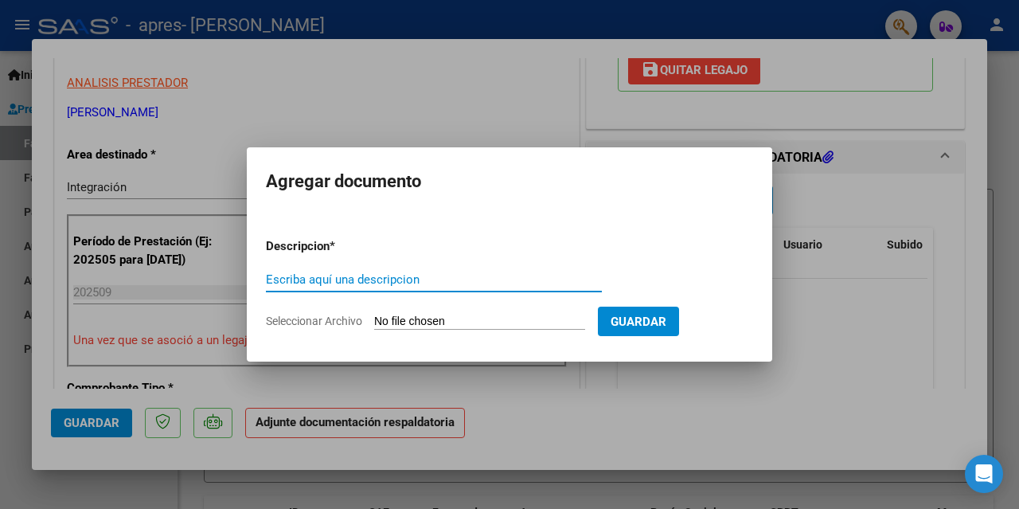
click at [328, 285] on input "Escriba aquí una descripcion" at bounding box center [434, 279] width 336 height 14
type input "Planilla de asistencia [DATE]"
click at [406, 314] on input "Seleccionar Archivo" at bounding box center [479, 321] width 211 height 15
click at [439, 324] on input "Seleccionar Archivo" at bounding box center [479, 321] width 211 height 15
type input "C:\fakepath\[PERSON_NAME] - Planilla de asistencia [DATE].pdf"
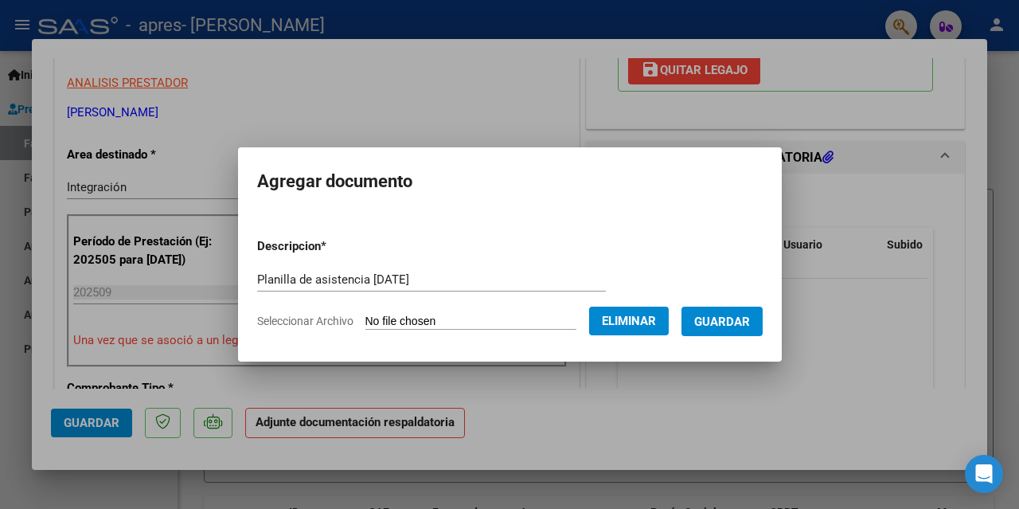
click at [750, 321] on span "Guardar" at bounding box center [722, 321] width 56 height 14
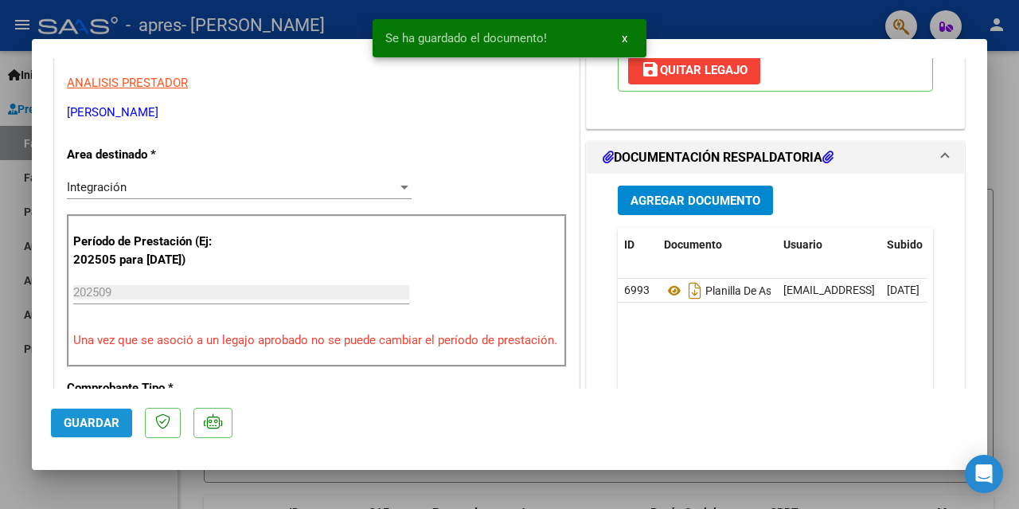
click at [106, 428] on span "Guardar" at bounding box center [92, 423] width 56 height 14
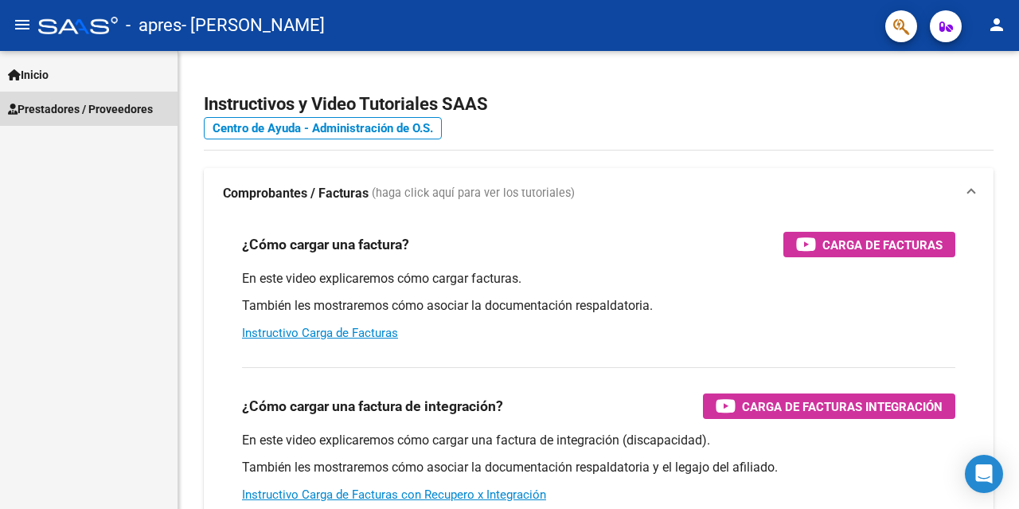
click at [53, 111] on span "Prestadores / Proveedores" at bounding box center [80, 109] width 145 height 18
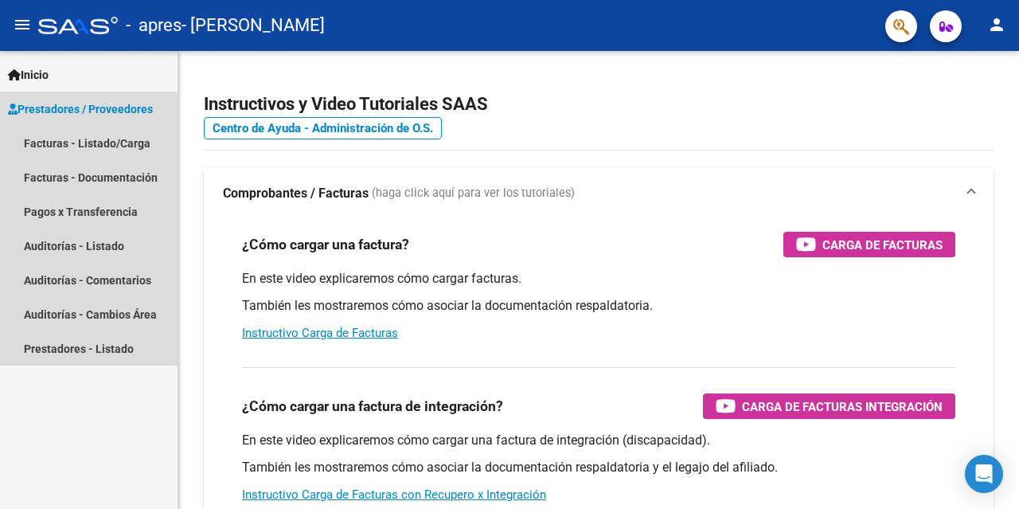
click at [80, 113] on span "Prestadores / Proveedores" at bounding box center [80, 109] width 145 height 18
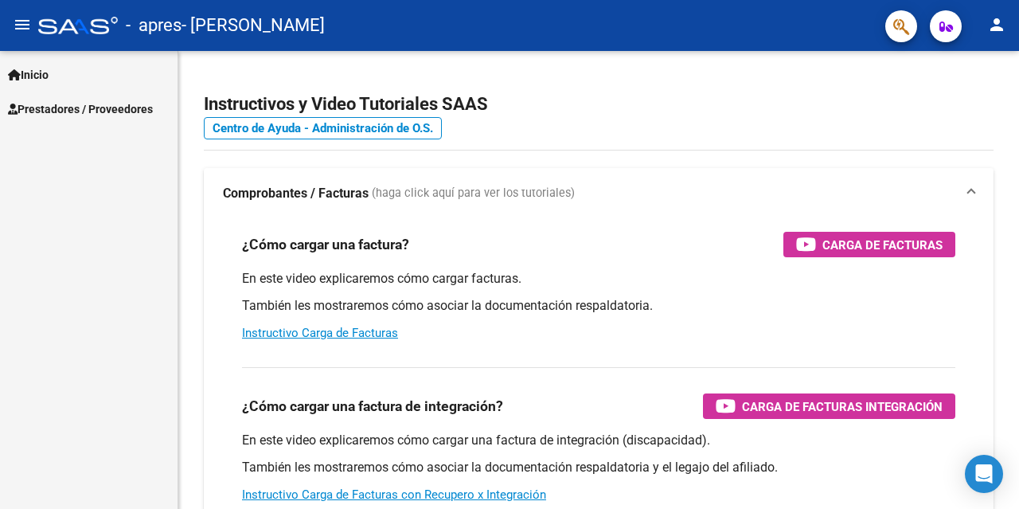
click at [81, 113] on span "Prestadores / Proveedores" at bounding box center [80, 109] width 145 height 18
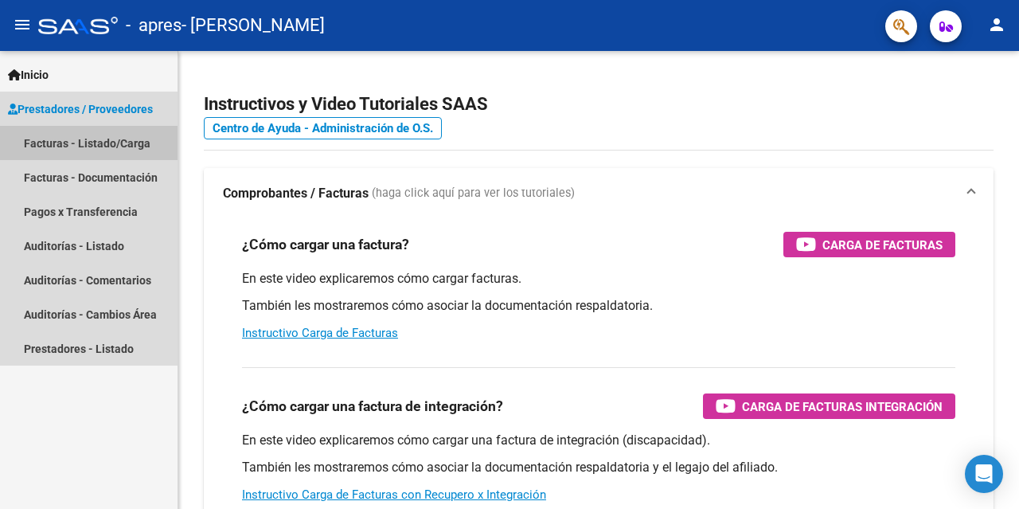
click at [78, 142] on link "Facturas - Listado/Carga" at bounding box center [89, 143] width 178 height 34
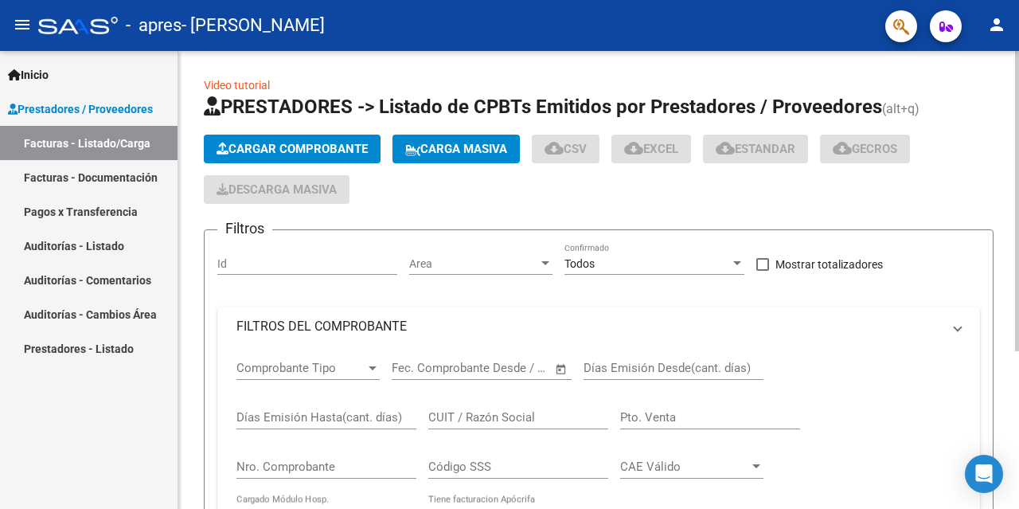
click at [310, 142] on span "Cargar Comprobante" at bounding box center [292, 149] width 151 height 14
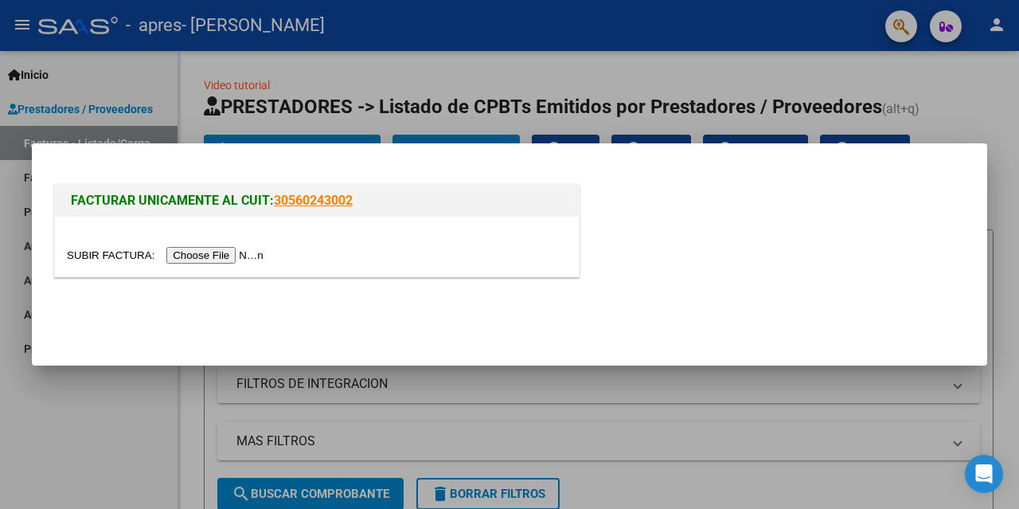
click at [243, 257] on input "file" at bounding box center [167, 255] width 201 height 17
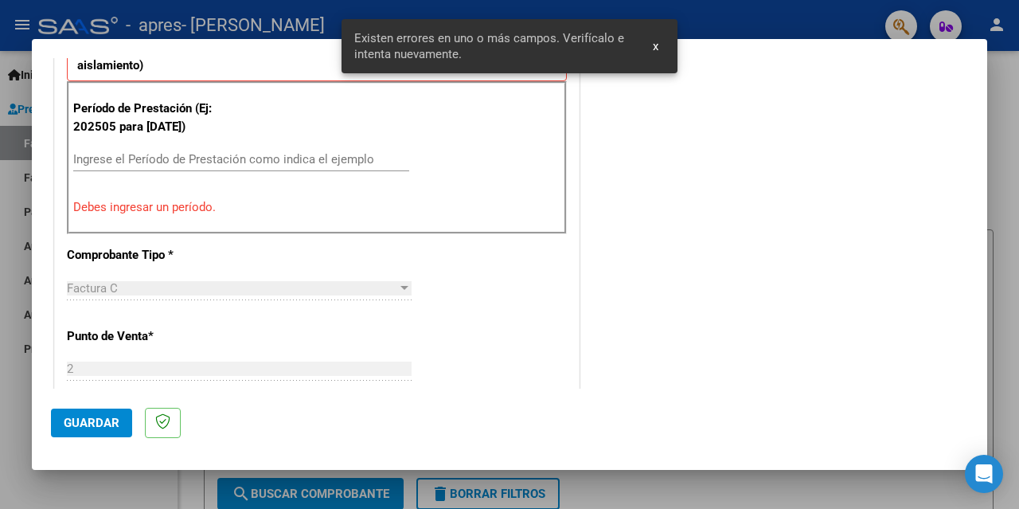
scroll to position [408, 0]
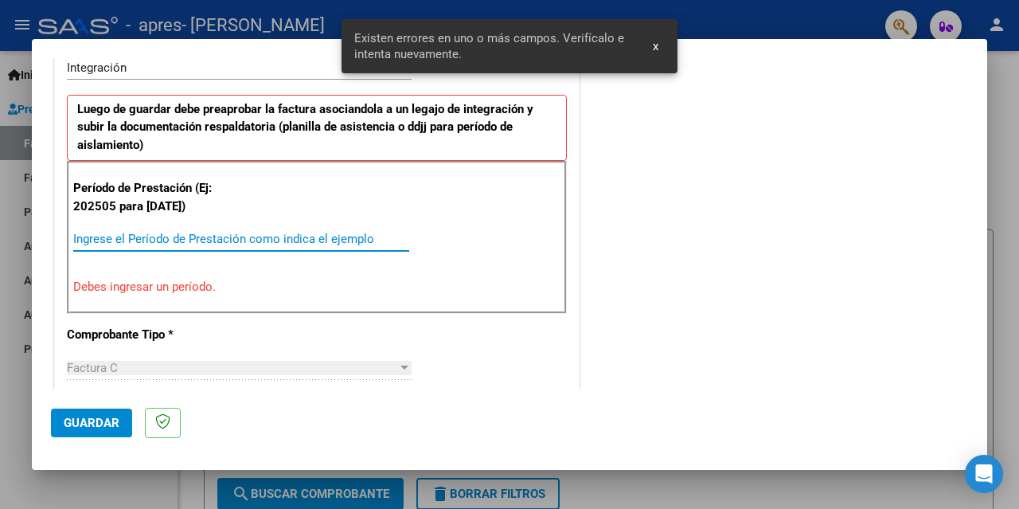
click at [167, 243] on input "Ingrese el Período de Prestación como indica el ejemplo" at bounding box center [241, 239] width 336 height 14
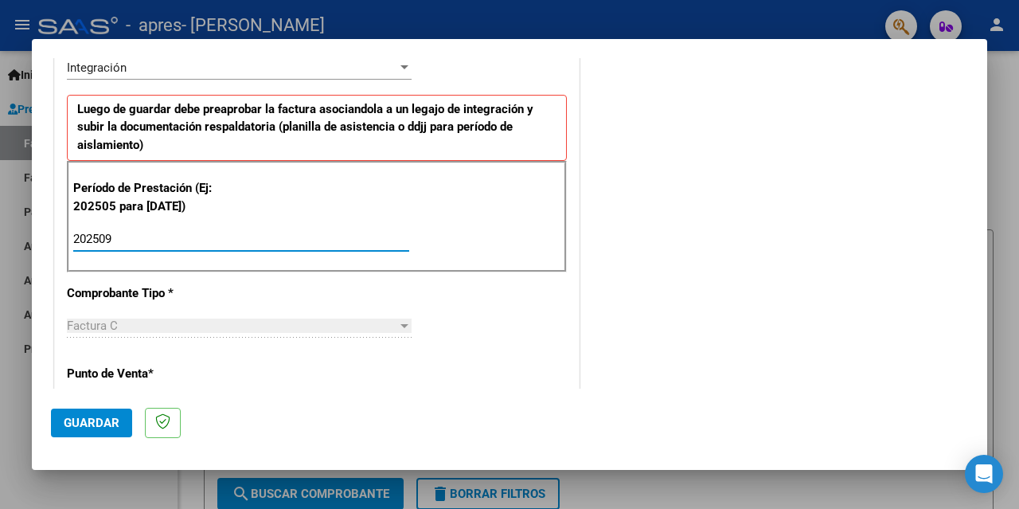
type input "202509"
click at [572, 303] on div "CUIT * 27-29954741-3 Ingresar CUIT ANALISIS PRESTADOR KELLY GISELE ALEJANDRA AR…" at bounding box center [317, 467] width 524 height 1234
click at [88, 430] on span "Guardar" at bounding box center [92, 423] width 56 height 14
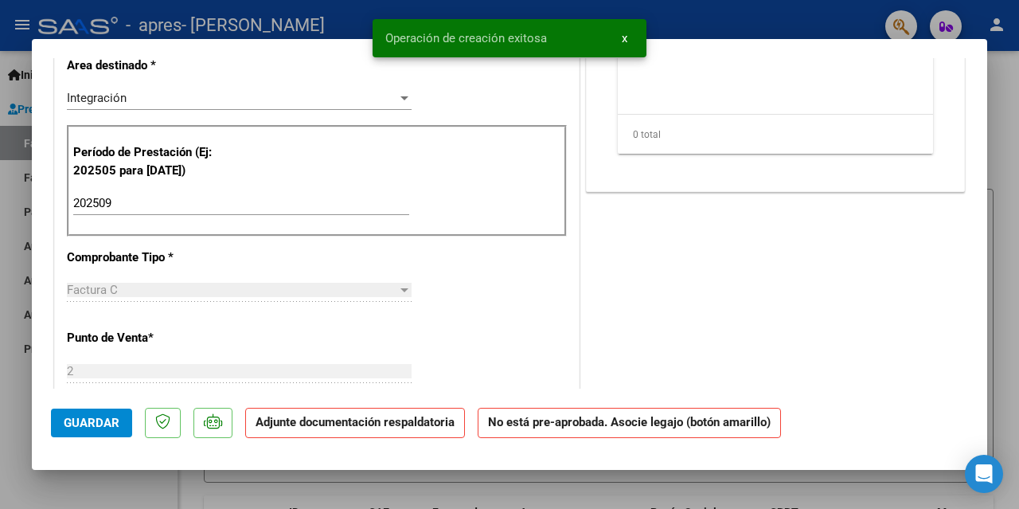
scroll to position [0, 0]
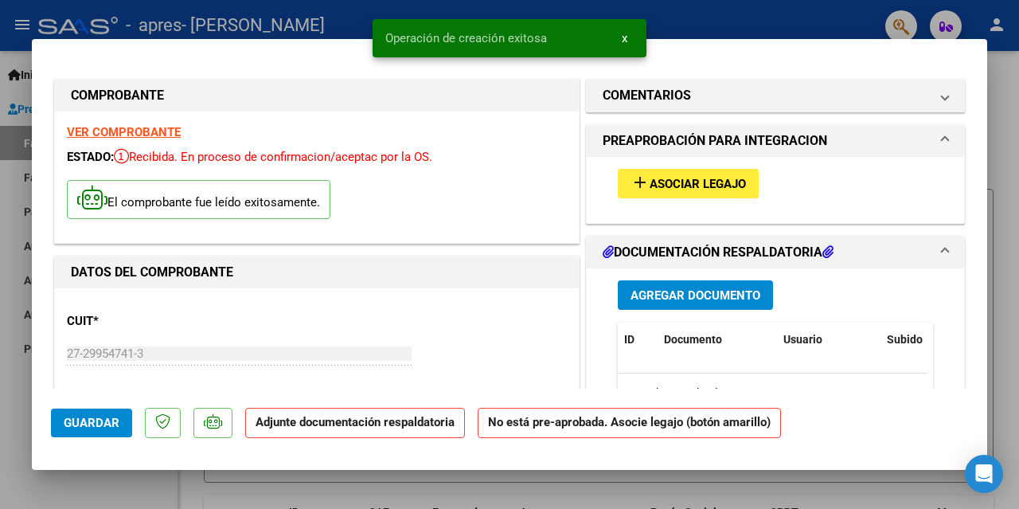
click at [699, 179] on span "Asociar Legajo" at bounding box center [698, 184] width 96 height 14
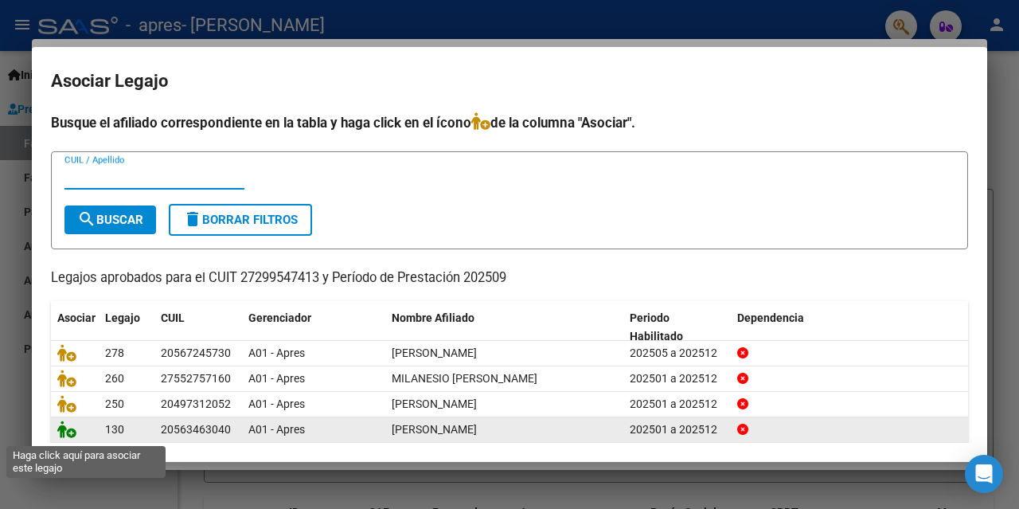
click at [64, 438] on icon at bounding box center [66, 429] width 19 height 18
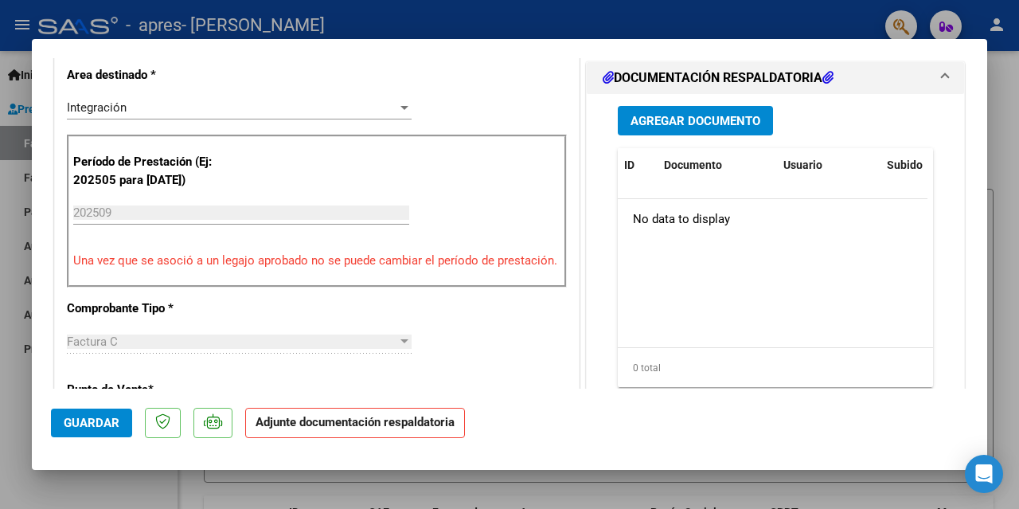
scroll to position [318, 0]
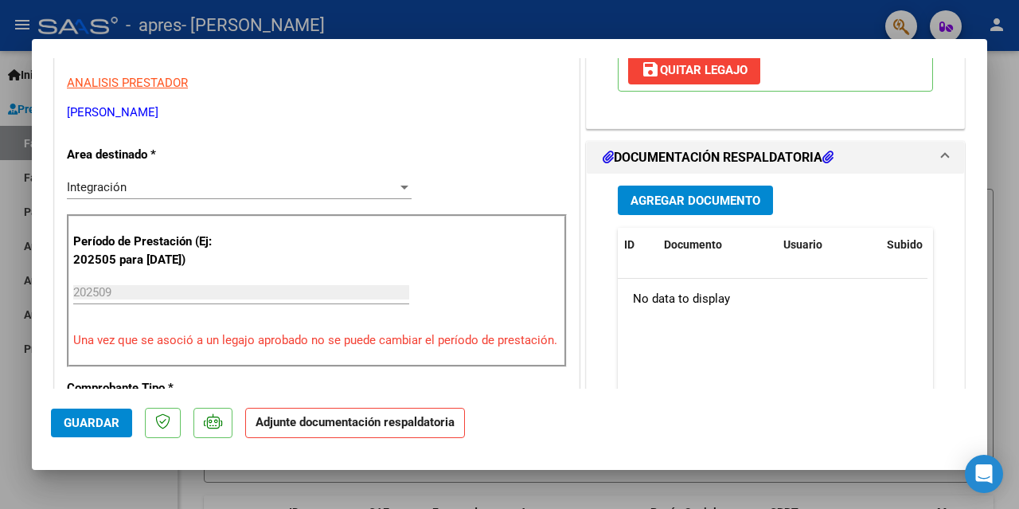
click at [704, 196] on span "Agregar Documento" at bounding box center [695, 200] width 130 height 14
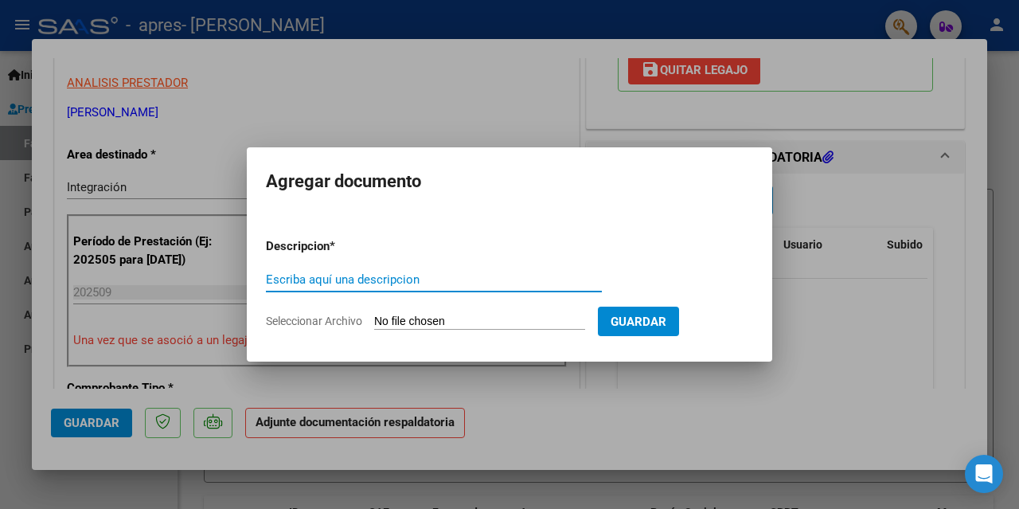
click at [340, 281] on input "Escriba aquí una descripcion" at bounding box center [434, 279] width 336 height 14
type input "Planilla de asistencia"
click at [497, 315] on input "Seleccionar Archivo" at bounding box center [479, 321] width 211 height 15
type input "C:\fakepath\Ignacio Ortiz - Planilla de asistencia Septiembre 25 Psicologia.pdf"
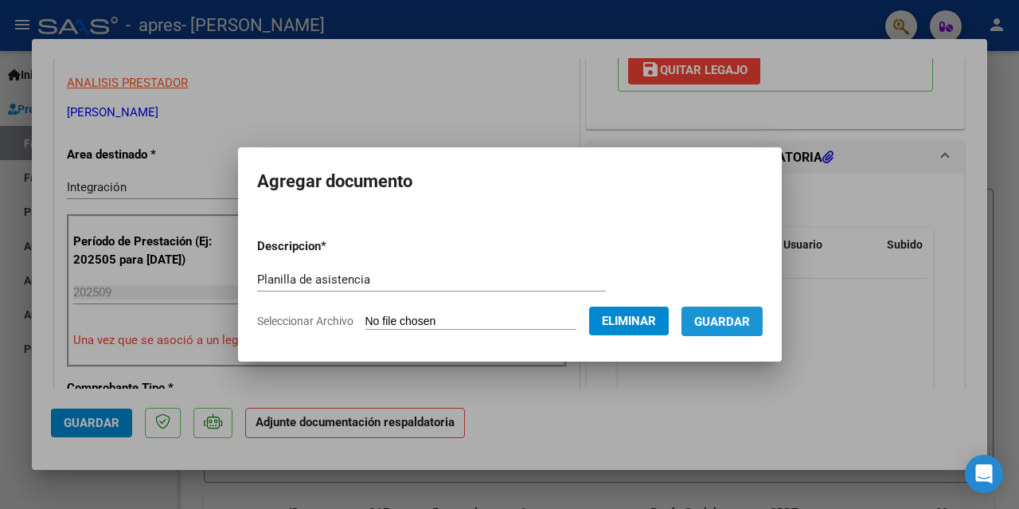
drag, startPoint x: 737, startPoint y: 318, endPoint x: 753, endPoint y: 339, distance: 26.7
click at [737, 319] on span "Guardar" at bounding box center [722, 321] width 56 height 14
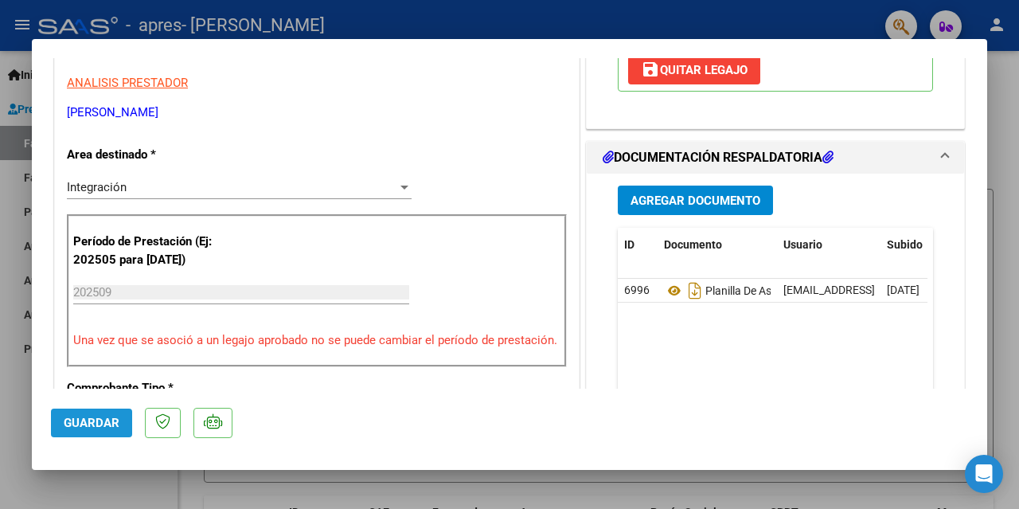
click at [95, 430] on span "Guardar" at bounding box center [92, 423] width 56 height 14
